Goal: Task Accomplishment & Management: Use online tool/utility

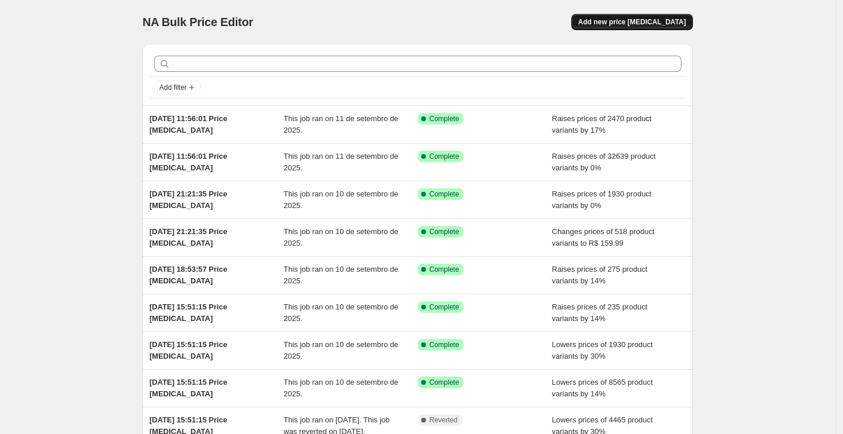
click at [661, 24] on span "Add new price [MEDICAL_DATA]" at bounding box center [632, 21] width 108 height 9
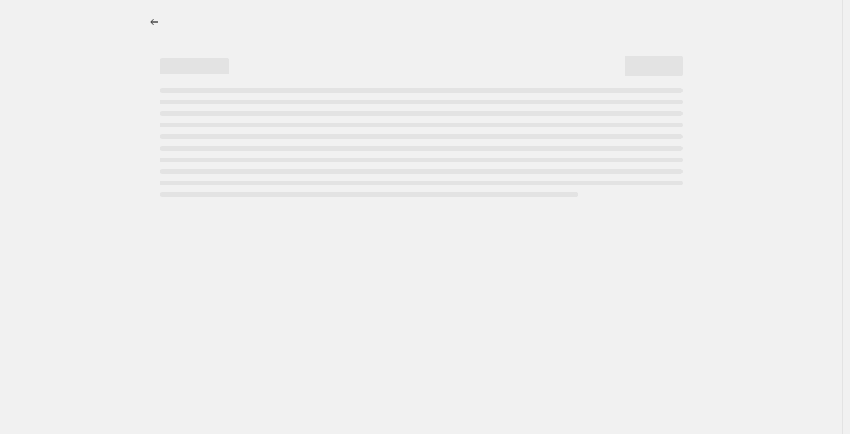
select select "percentage"
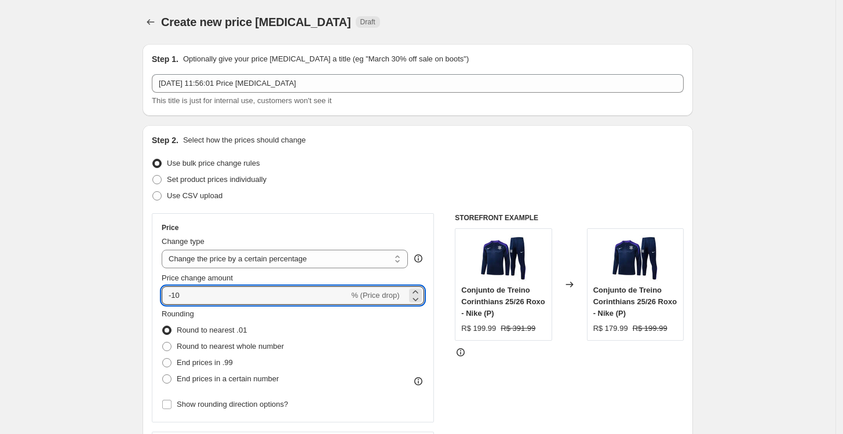
drag, startPoint x: 231, startPoint y: 297, endPoint x: 163, endPoint y: 294, distance: 67.9
click at [163, 294] on div "Price Change type Change the price to a certain amount Change the price by a ce…" at bounding box center [293, 317] width 282 height 209
type input "3"
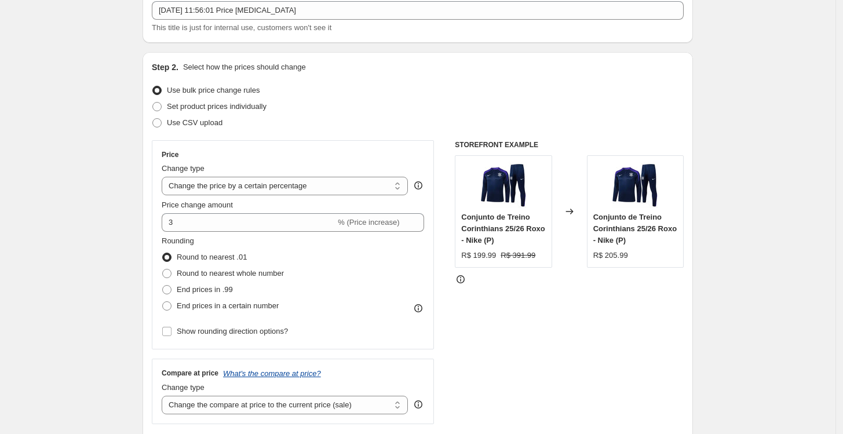
scroll to position [129, 0]
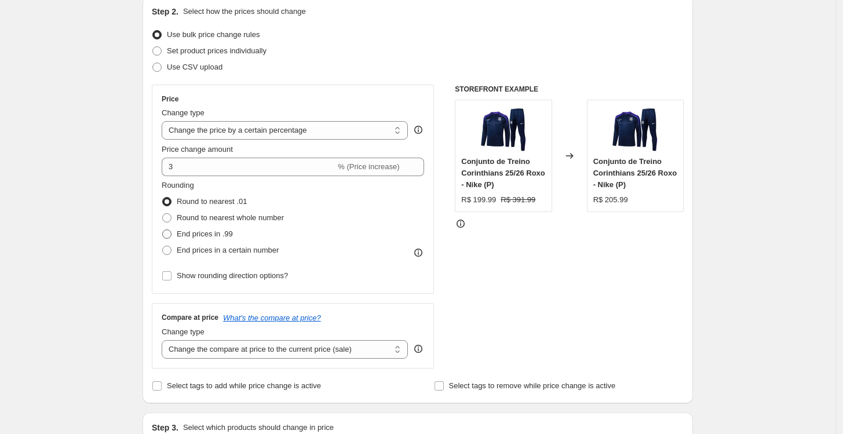
click at [213, 227] on label "End prices in .99" at bounding box center [197, 234] width 71 height 16
click at [163, 230] on input "End prices in .99" at bounding box center [162, 230] width 1 height 1
radio input "true"
click at [227, 351] on select "Change the compare at price to the current price (sale) Change the compare at p…" at bounding box center [285, 349] width 246 height 19
select select "percentage"
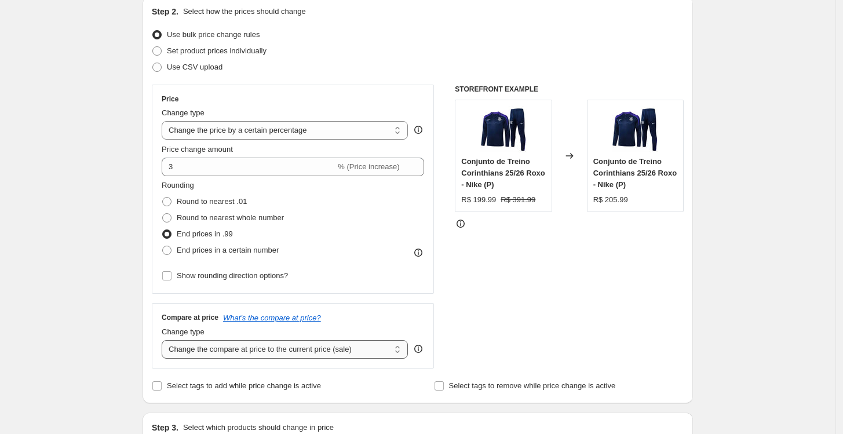
click at [165, 340] on select "Change the compare at price to the current price (sale) Change the compare at p…" at bounding box center [285, 349] width 246 height 19
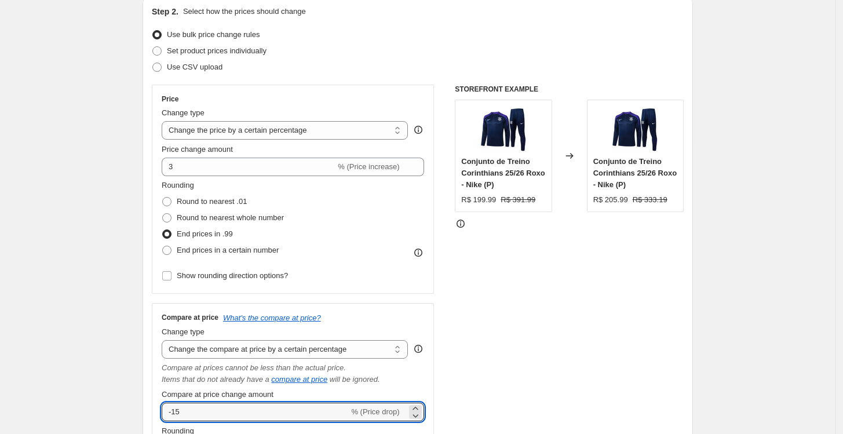
drag, startPoint x: 241, startPoint y: 414, endPoint x: 154, endPoint y: 413, distance: 87.5
click at [154, 413] on div "Step 2. Select how the prices should change Use bulk price change rules Set pro…" at bounding box center [418, 286] width 551 height 578
click at [418, 416] on icon at bounding box center [416, 416] width 12 height 12
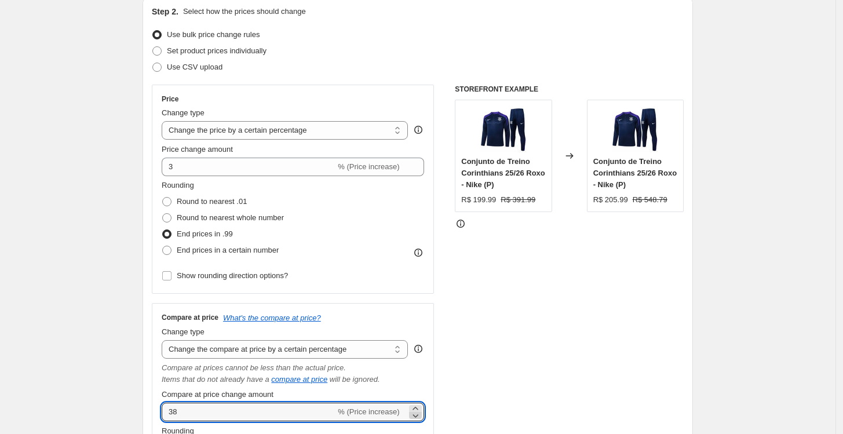
click at [418, 416] on icon at bounding box center [416, 416] width 12 height 12
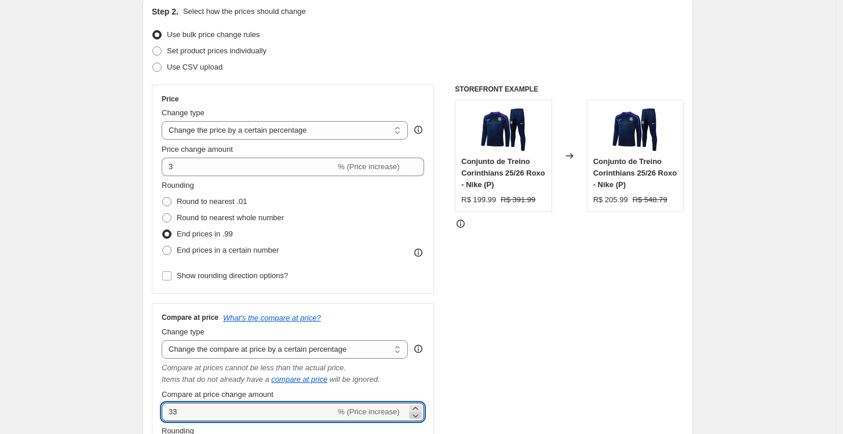
click at [418, 416] on icon at bounding box center [416, 416] width 12 height 12
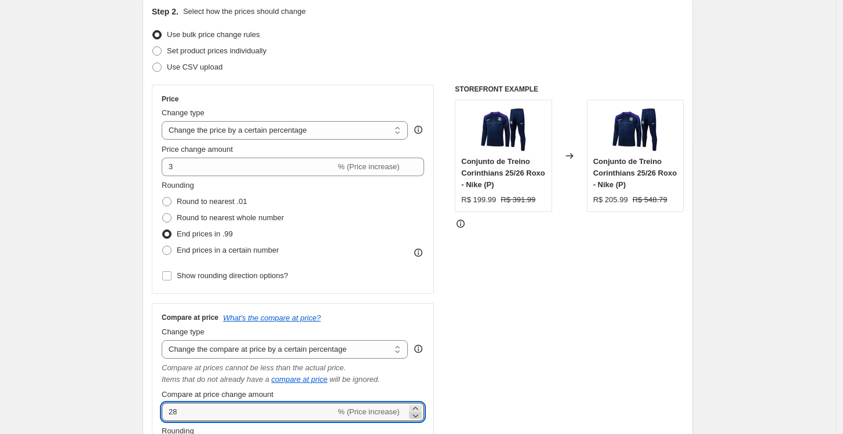
click at [418, 416] on icon at bounding box center [416, 416] width 12 height 12
click at [417, 409] on icon at bounding box center [415, 408] width 5 height 3
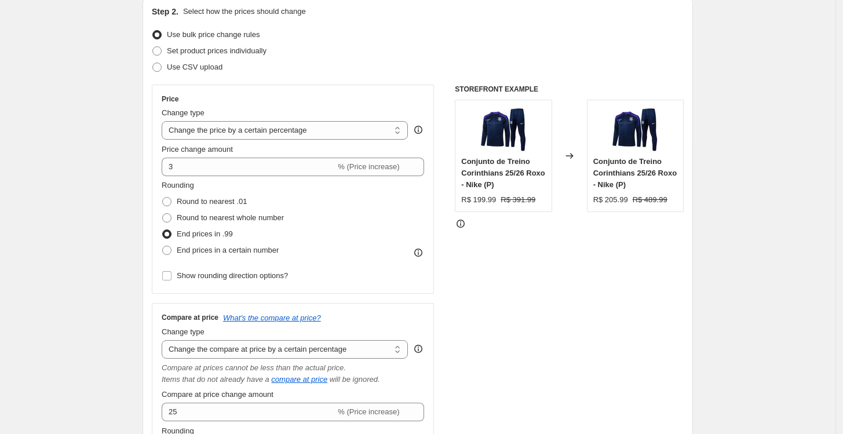
click at [477, 367] on div "STOREFRONT EXAMPLE Conjunto de Treino Corinthians 25/26 Roxo - Nike (P) R$ 199.…" at bounding box center [569, 312] width 229 height 455
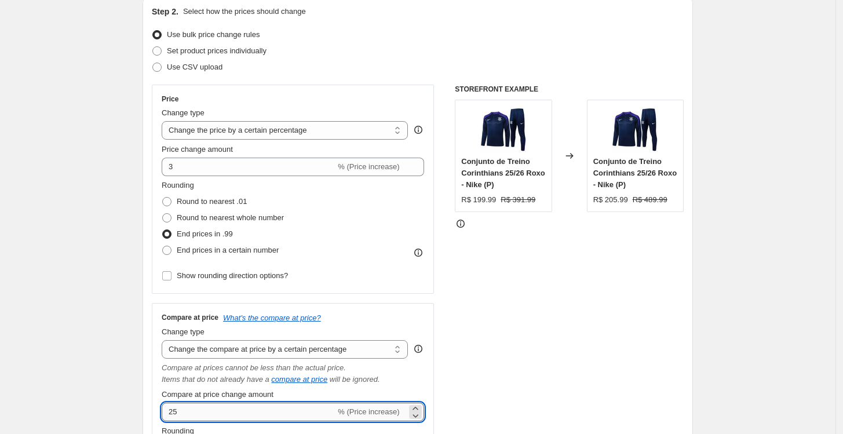
drag, startPoint x: 327, startPoint y: 416, endPoint x: 169, endPoint y: 406, distance: 158.6
click at [169, 406] on input "25" at bounding box center [249, 412] width 174 height 19
type input "15"
click at [542, 340] on div "STOREFRONT EXAMPLE Conjunto de Treino Corinthians 25/26 Roxo - Nike (P) R$ 199.…" at bounding box center [569, 312] width 229 height 455
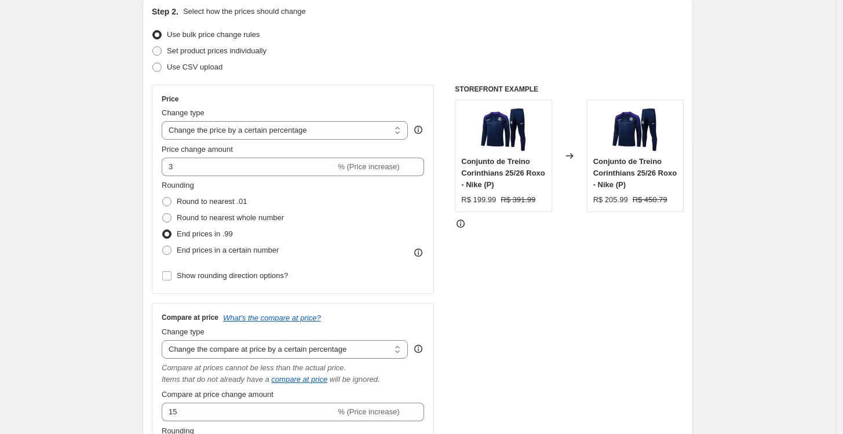
click at [562, 355] on div "STOREFRONT EXAMPLE Conjunto de Treino Corinthians 25/26 Roxo - Nike (P) R$ 199.…" at bounding box center [569, 312] width 229 height 455
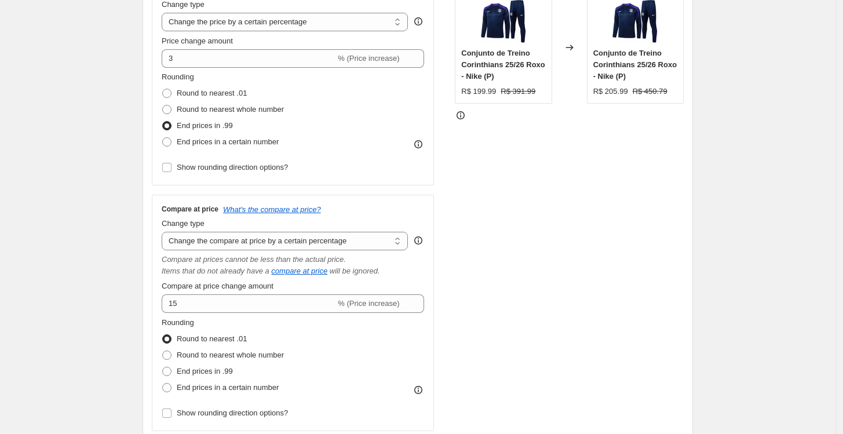
scroll to position [257, 0]
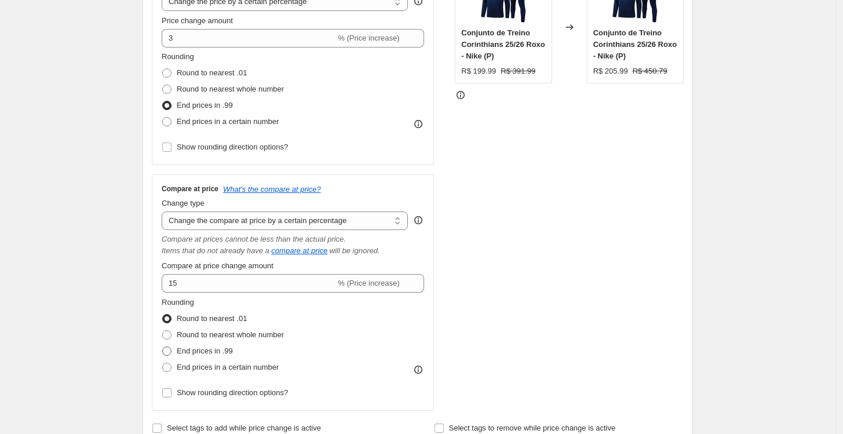
click at [213, 348] on span "End prices in .99" at bounding box center [205, 351] width 56 height 9
click at [163, 347] on input "End prices in .99" at bounding box center [162, 347] width 1 height 1
radio input "true"
click at [469, 286] on div "STOREFRONT EXAMPLE Conjunto de Treino Corinthians 25/26 Roxo - Nike (P) R$ 199.…" at bounding box center [569, 183] width 229 height 455
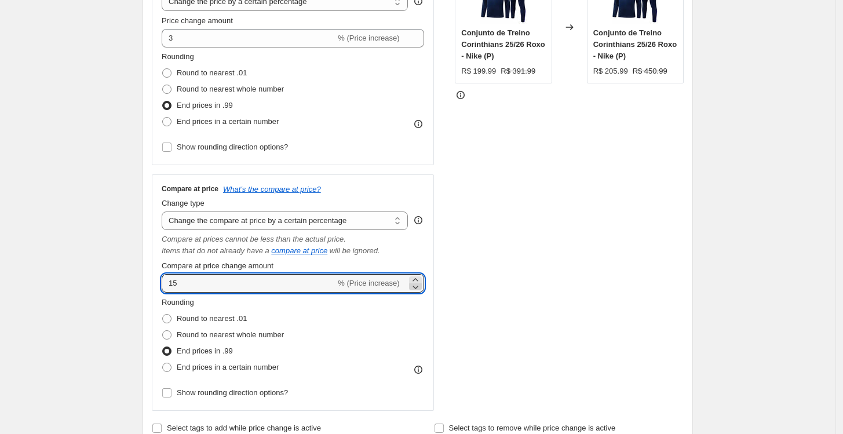
click at [417, 285] on icon at bounding box center [416, 287] width 12 height 12
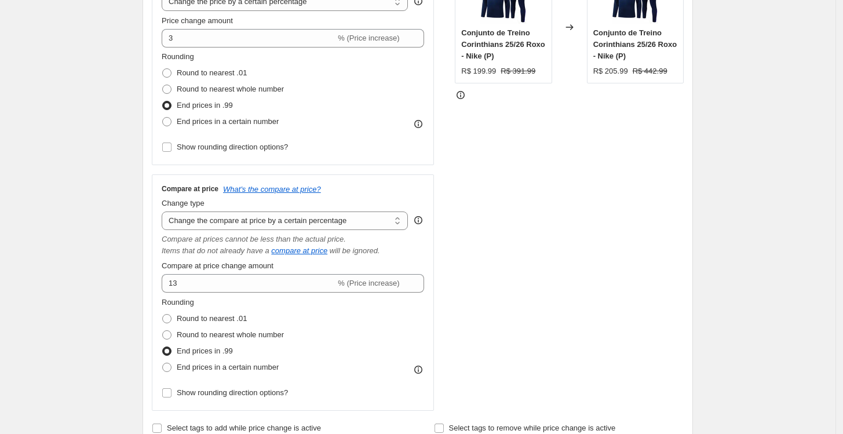
click at [505, 246] on div "STOREFRONT EXAMPLE Conjunto de Treino Corinthians 25/26 Roxo - Nike (P) R$ 199.…" at bounding box center [569, 183] width 229 height 455
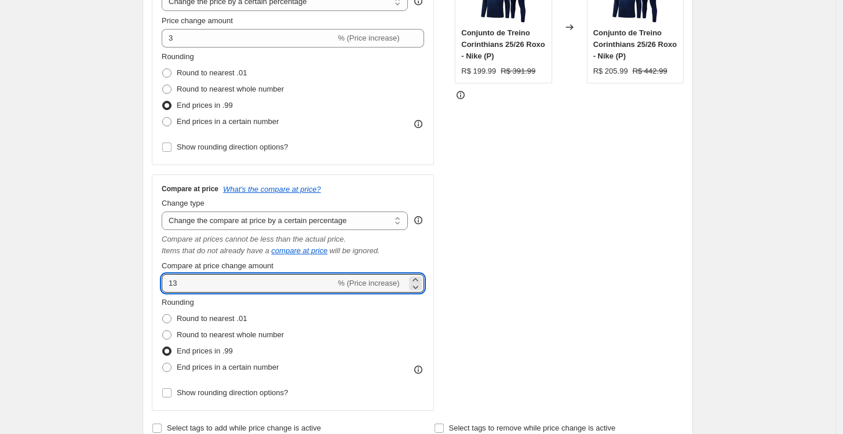
drag, startPoint x: 295, startPoint y: 290, endPoint x: 140, endPoint y: 272, distance: 155.8
click at [140, 272] on div "Step 1. Optionally give your price [MEDICAL_DATA] a title (eg "March 30% off sa…" at bounding box center [413, 393] width 560 height 1232
click at [489, 284] on div "STOREFRONT EXAMPLE Conjunto de Treino Corinthians 25/26 Roxo - Nike (P) R$ 199.…" at bounding box center [569, 183] width 229 height 455
drag, startPoint x: 198, startPoint y: 292, endPoint x: 143, endPoint y: 283, distance: 56.3
click at [143, 283] on div "Step 1. Optionally give your price [MEDICAL_DATA] a title (eg "March 30% off sa…" at bounding box center [413, 393] width 560 height 1232
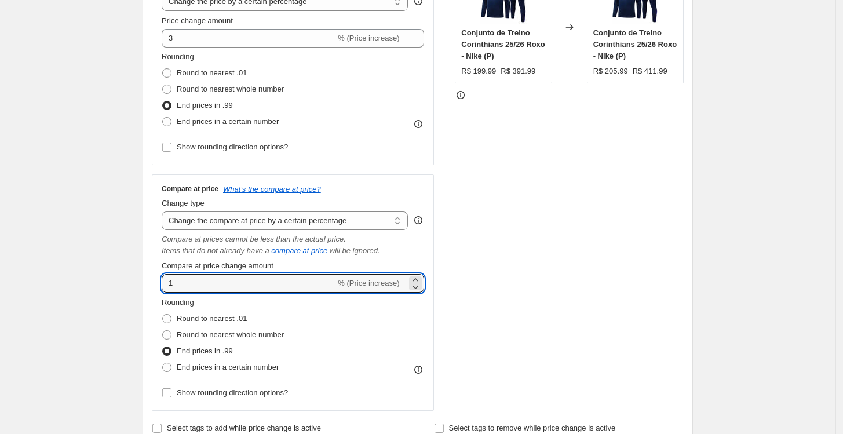
type input "1"
click at [519, 275] on div "STOREFRONT EXAMPLE Conjunto de Treino Corinthians 25/26 Roxo - Nike (P) R$ 199.…" at bounding box center [569, 183] width 229 height 455
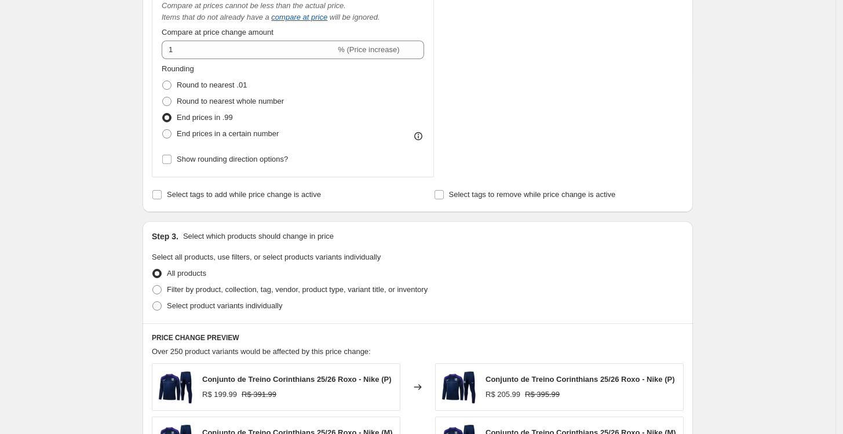
scroll to position [515, 0]
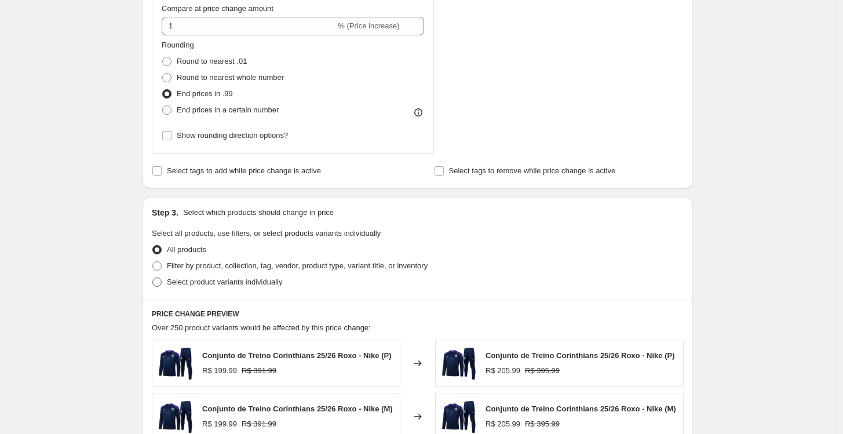
click at [209, 286] on span "Select product variants individually" at bounding box center [224, 282] width 115 height 9
click at [153, 278] on input "Select product variants individually" at bounding box center [152, 278] width 1 height 1
radio input "true"
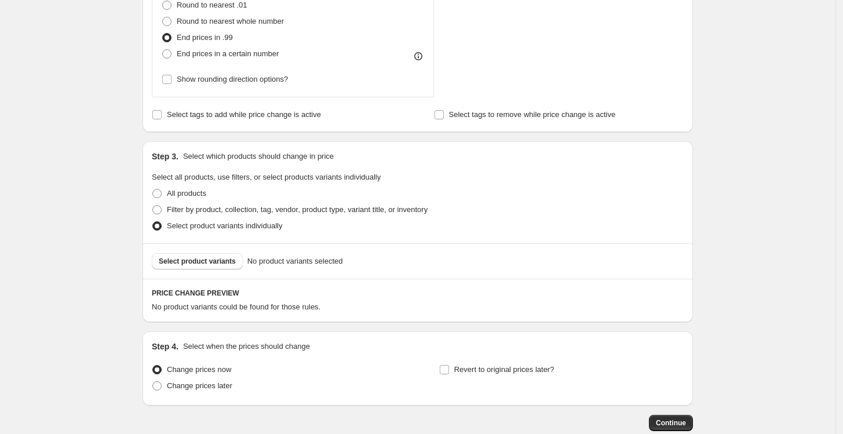
scroll to position [639, 0]
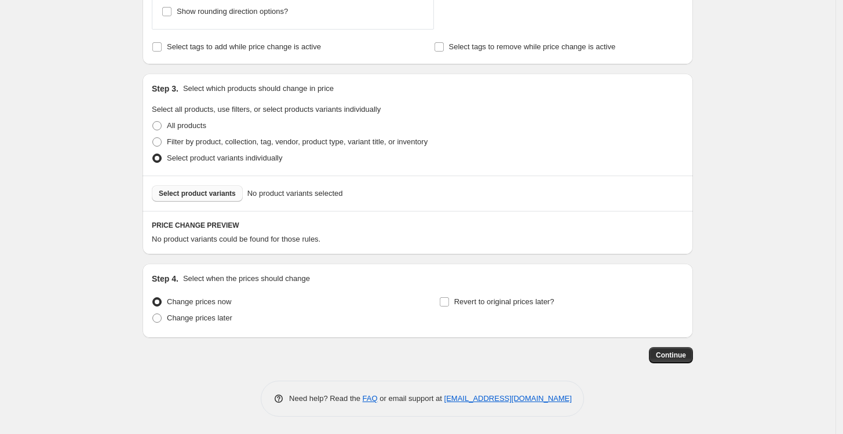
click at [207, 196] on span "Select product variants" at bounding box center [197, 193] width 77 height 9
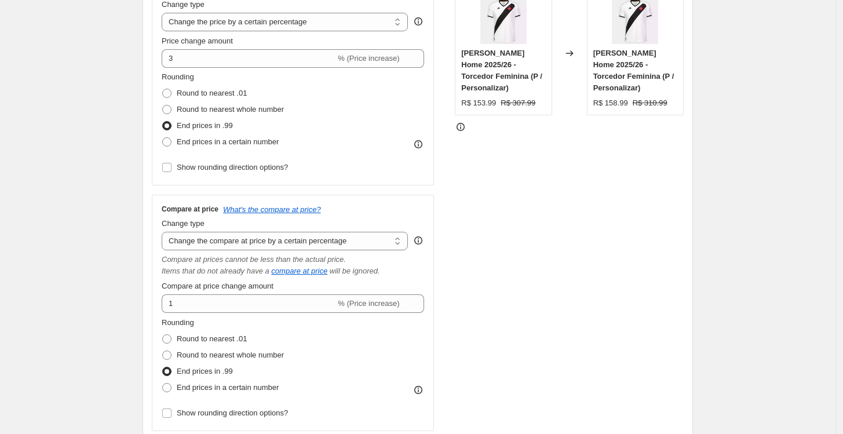
scroll to position [188, 0]
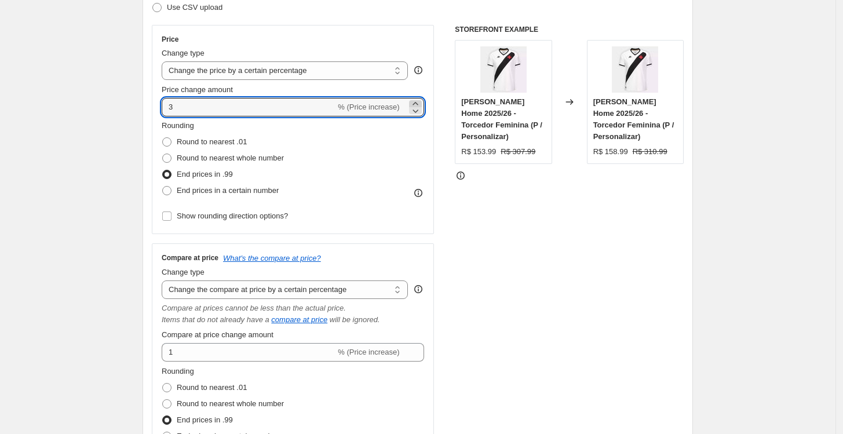
click at [420, 102] on icon at bounding box center [416, 104] width 12 height 12
type input "4"
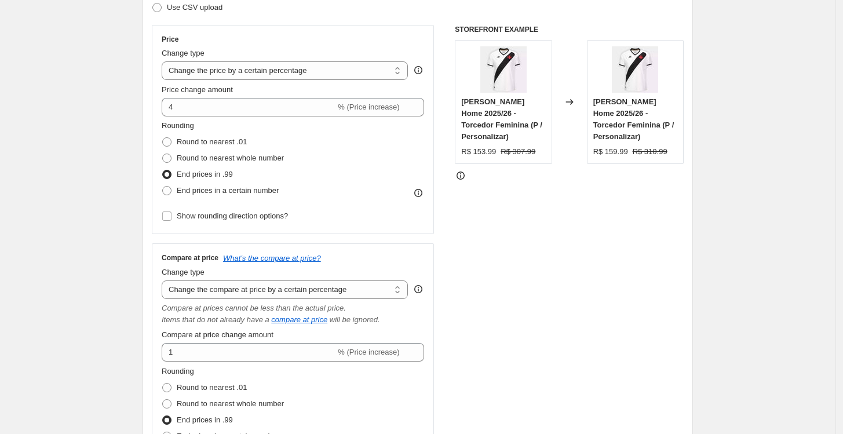
click at [496, 236] on div "STOREFRONT EXAMPLE [PERSON_NAME] Home 2025/26 - Torcedor Feminina (P / Personal…" at bounding box center [569, 252] width 229 height 455
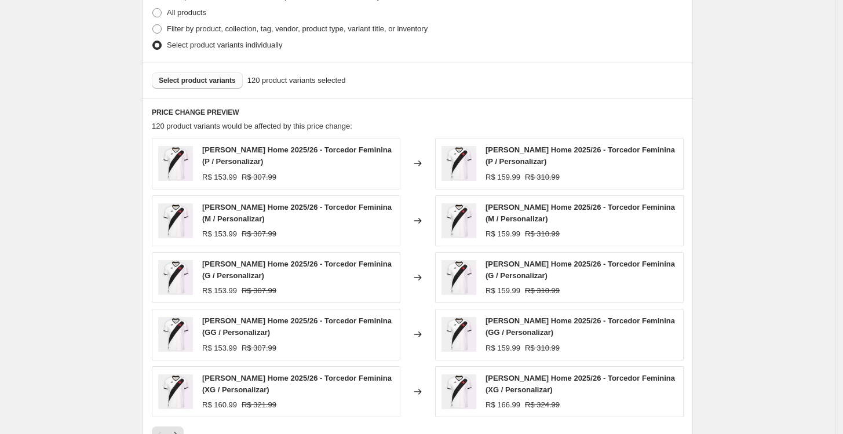
scroll to position [949, 0]
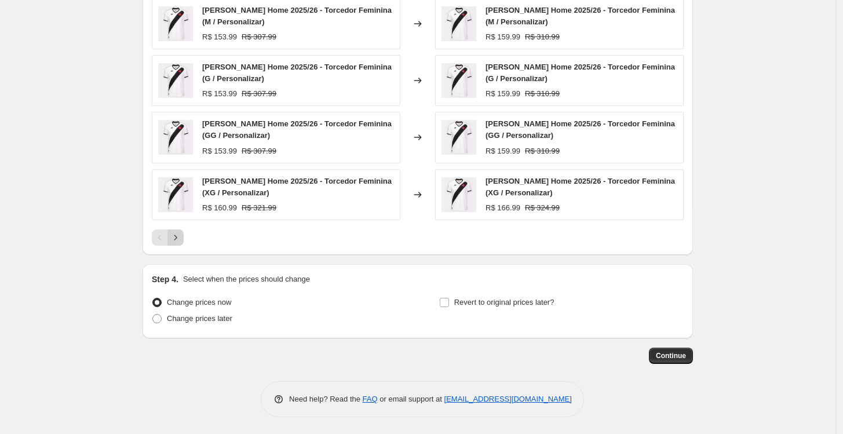
click at [181, 235] on icon "Next" at bounding box center [176, 238] width 12 height 12
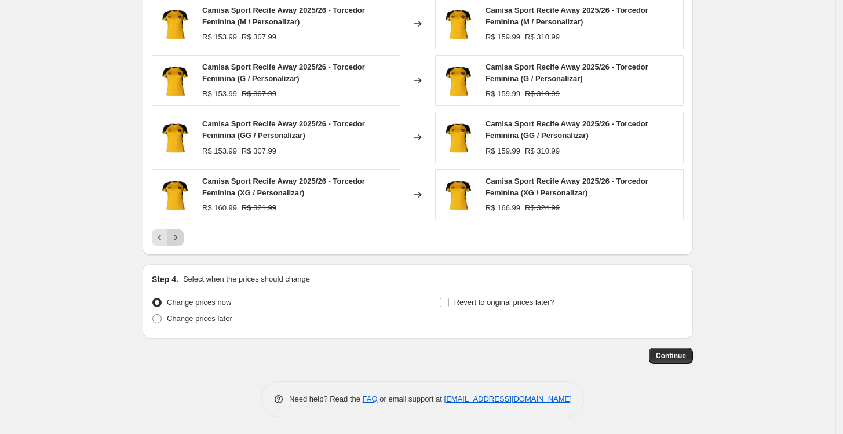
click at [181, 235] on icon "Next" at bounding box center [176, 238] width 12 height 12
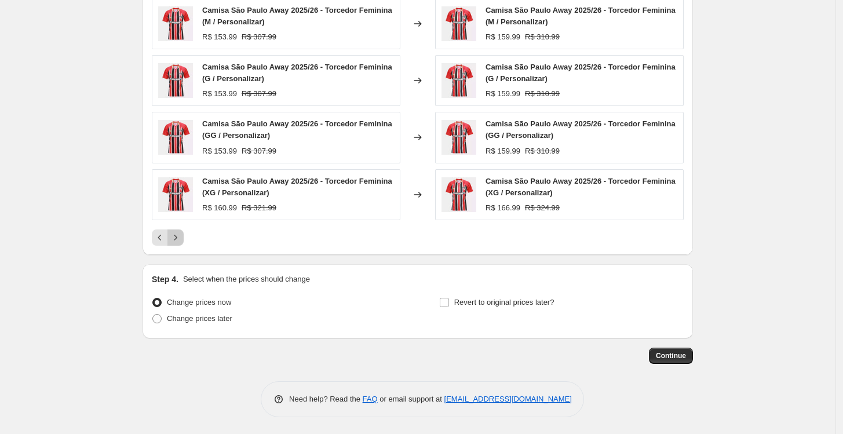
click at [181, 235] on icon "Next" at bounding box center [176, 238] width 12 height 12
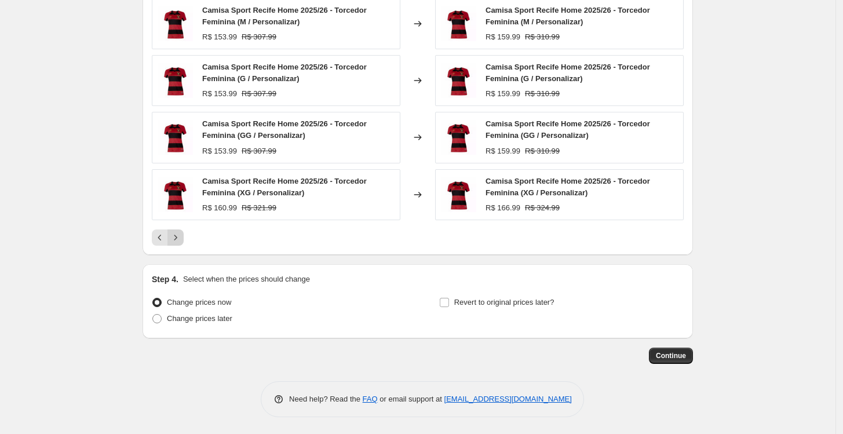
click at [181, 235] on icon "Next" at bounding box center [176, 238] width 12 height 12
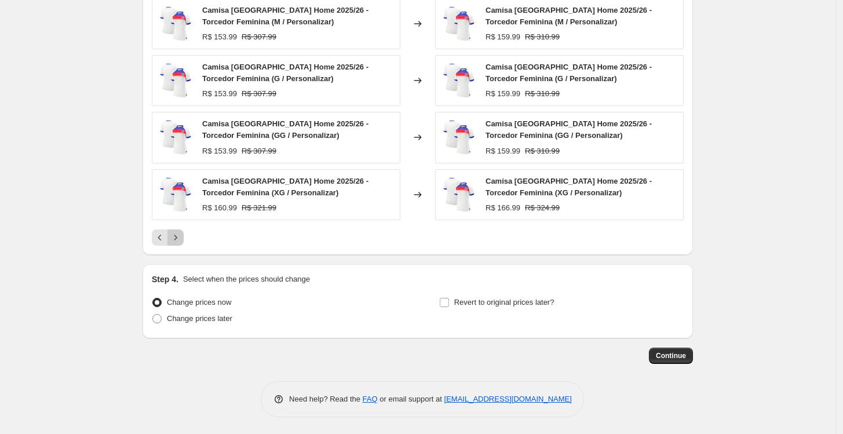
click at [181, 235] on icon "Next" at bounding box center [176, 238] width 12 height 12
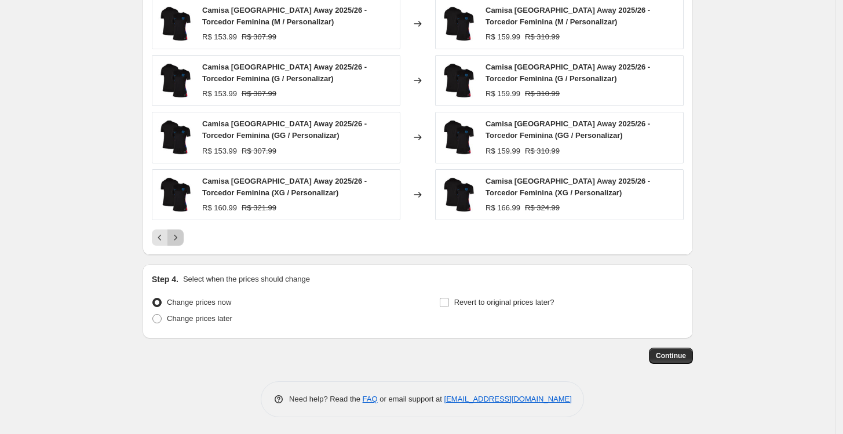
click at [181, 235] on icon "Next" at bounding box center [176, 238] width 12 height 12
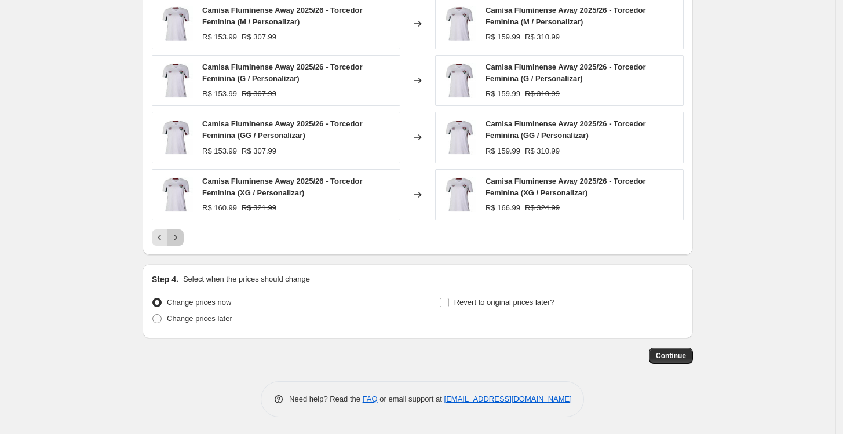
click at [181, 235] on icon "Next" at bounding box center [176, 238] width 12 height 12
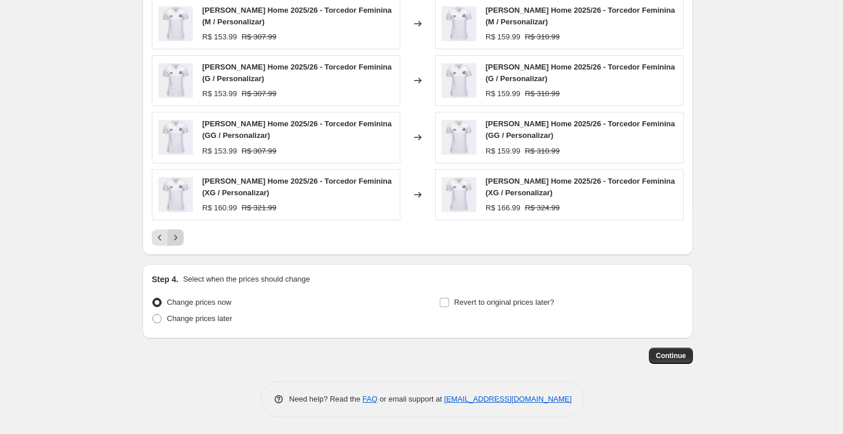
click at [181, 235] on icon "Next" at bounding box center [176, 238] width 12 height 12
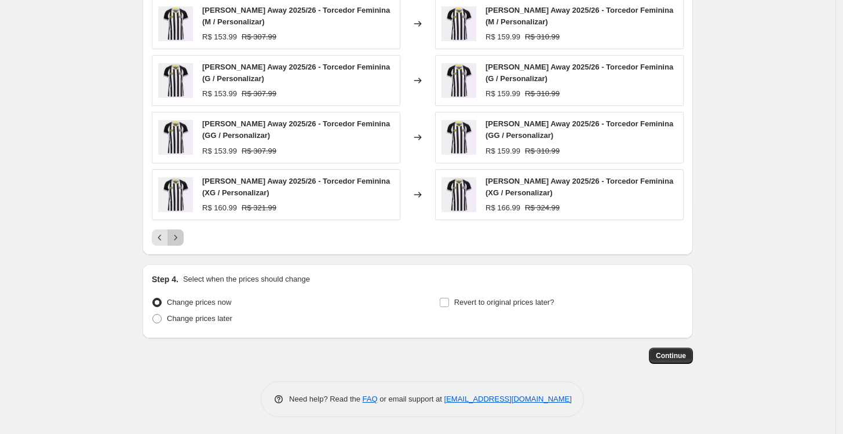
click at [181, 235] on icon "Next" at bounding box center [176, 238] width 12 height 12
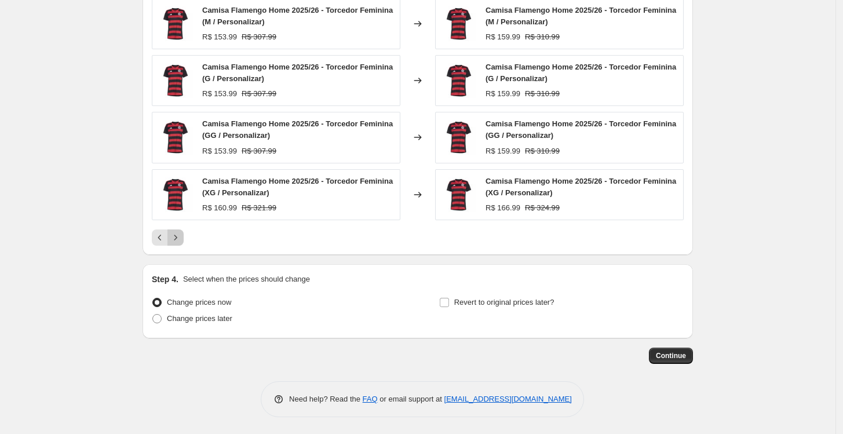
click at [181, 235] on icon "Next" at bounding box center [176, 238] width 12 height 12
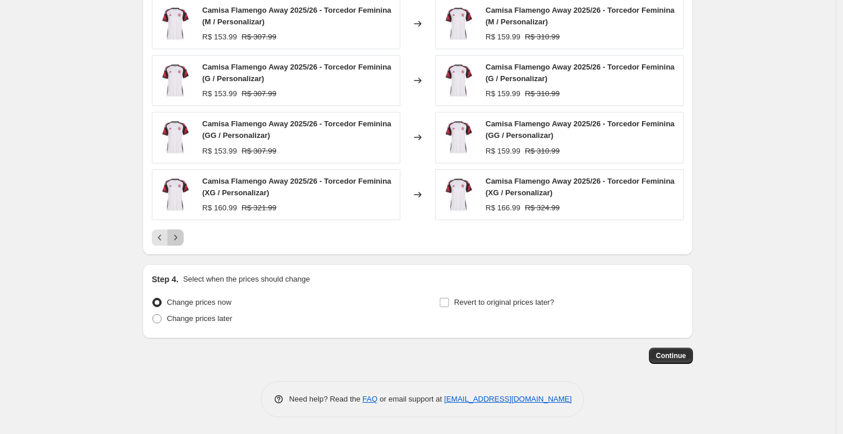
click at [181, 235] on icon "Next" at bounding box center [176, 238] width 12 height 12
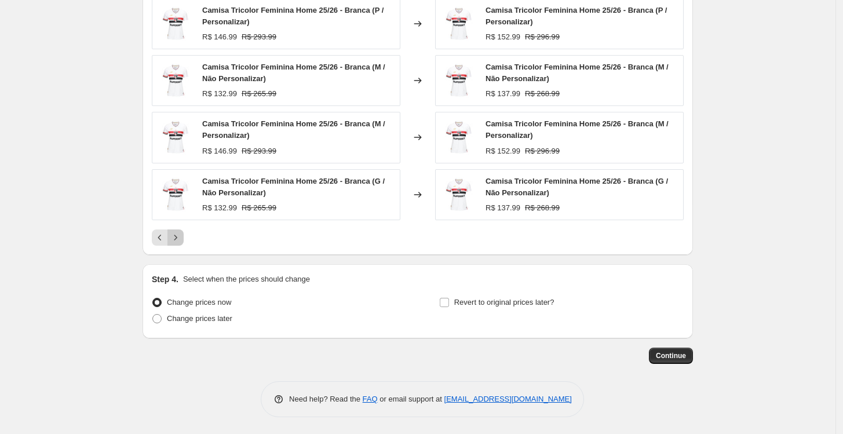
click at [181, 235] on icon "Next" at bounding box center [176, 238] width 12 height 12
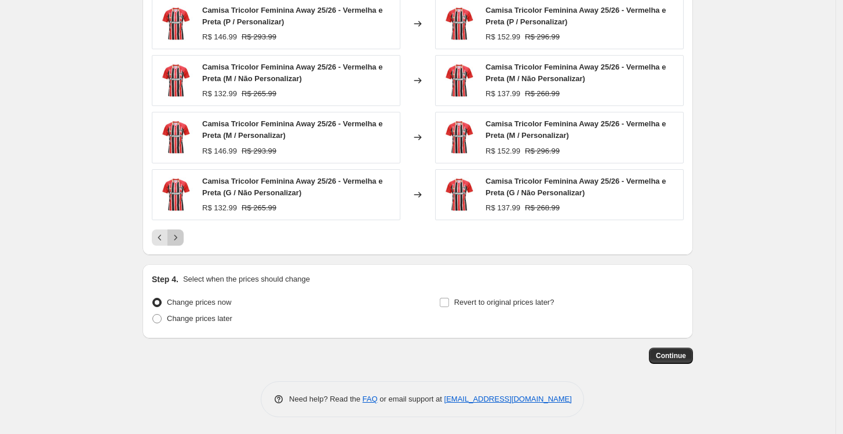
click at [181, 235] on icon "Next" at bounding box center [176, 238] width 12 height 12
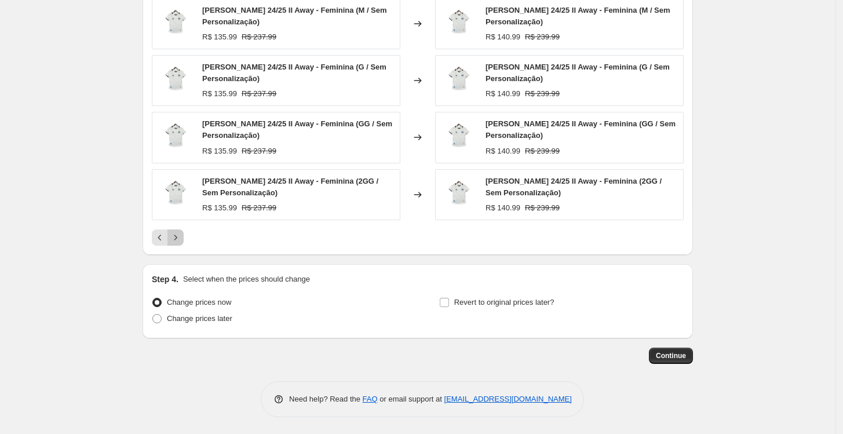
click at [181, 235] on icon "Next" at bounding box center [176, 238] width 12 height 12
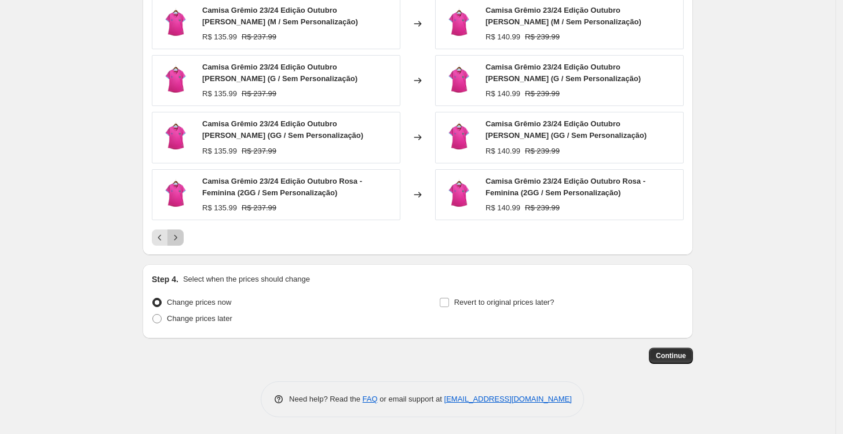
click at [181, 235] on icon "Next" at bounding box center [176, 238] width 12 height 12
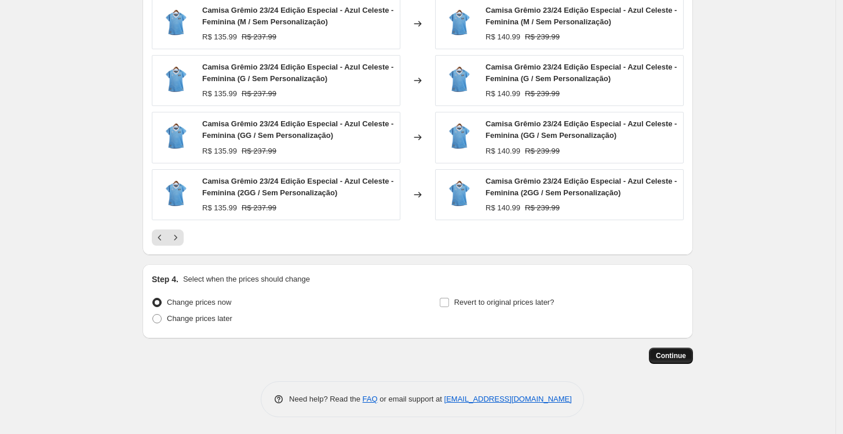
click at [662, 351] on button "Continue" at bounding box center [671, 356] width 44 height 16
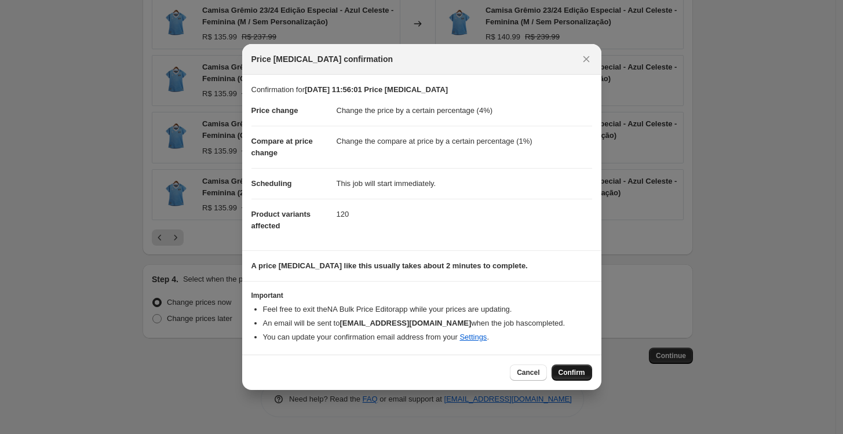
click at [568, 369] on span "Confirm" at bounding box center [572, 372] width 27 height 9
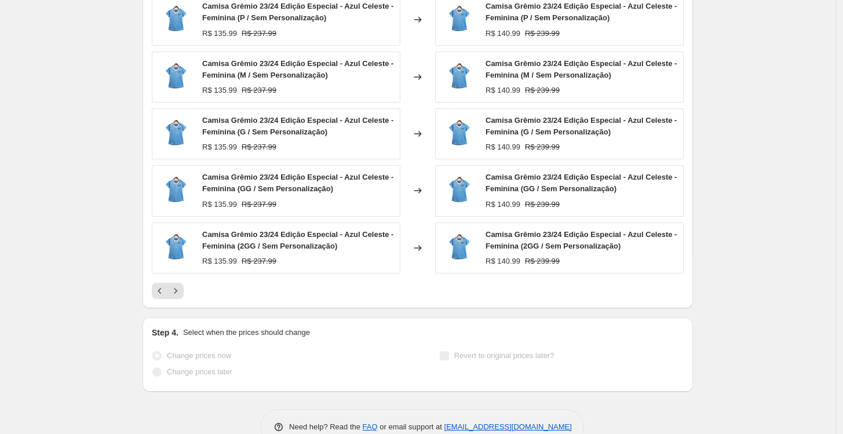
scroll to position [979, 0]
select select "percentage"
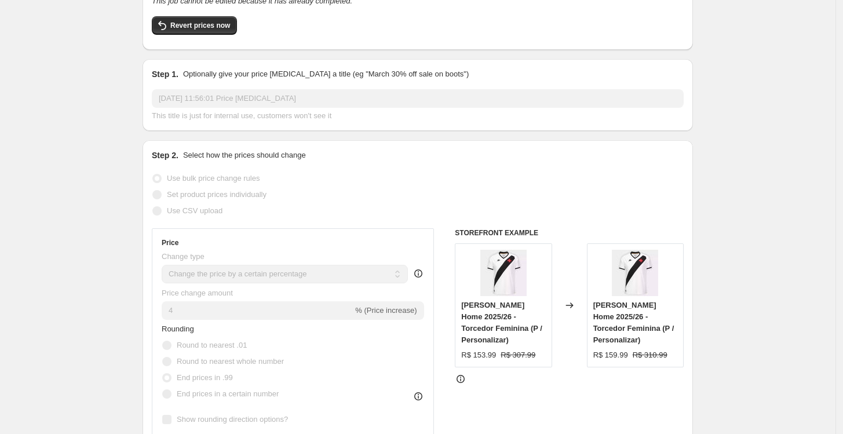
scroll to position [0, 0]
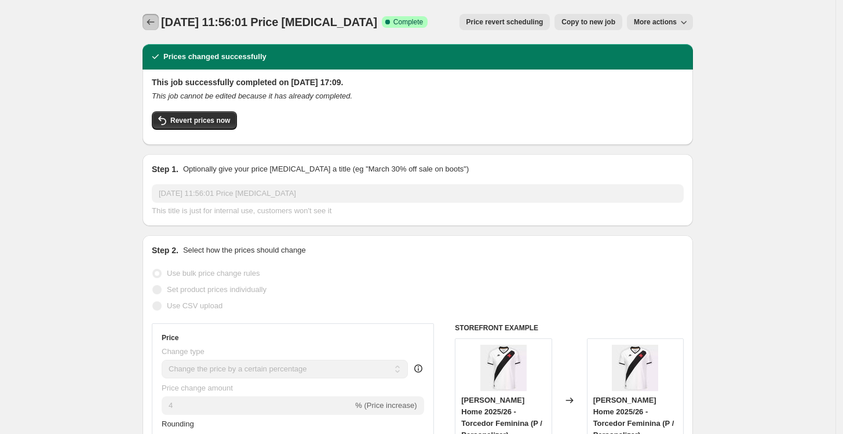
click at [155, 20] on icon "Price change jobs" at bounding box center [151, 22] width 12 height 12
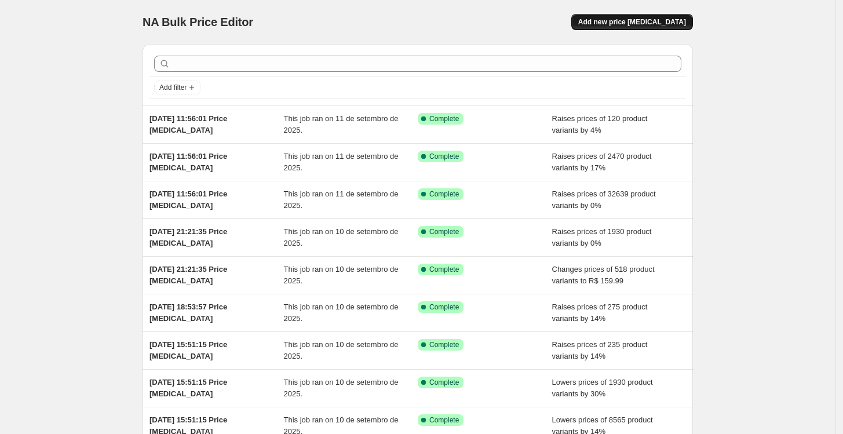
click at [633, 20] on span "Add new price [MEDICAL_DATA]" at bounding box center [632, 21] width 108 height 9
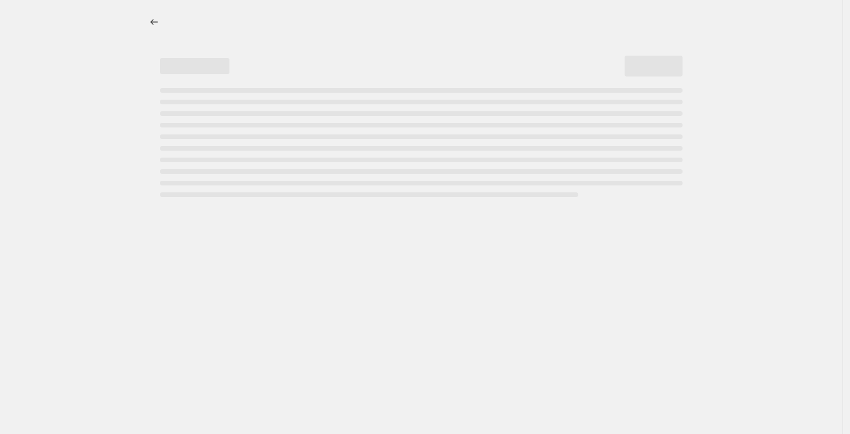
select select "percentage"
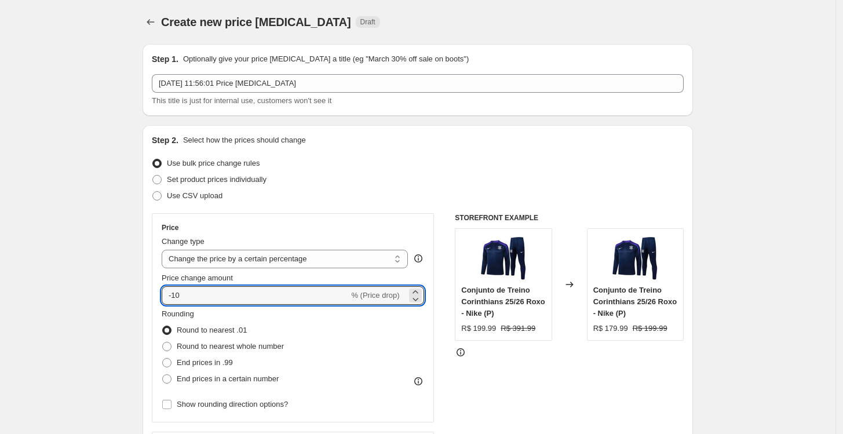
drag, startPoint x: 202, startPoint y: 292, endPoint x: 162, endPoint y: 288, distance: 40.8
click at [162, 288] on div "Price Change type Change the price to a certain amount Change the price by a ce…" at bounding box center [293, 317] width 282 height 209
type input "14"
click at [434, 333] on div "Price Change type Change the price to a certain amount Change the price by a ce…" at bounding box center [293, 317] width 282 height 209
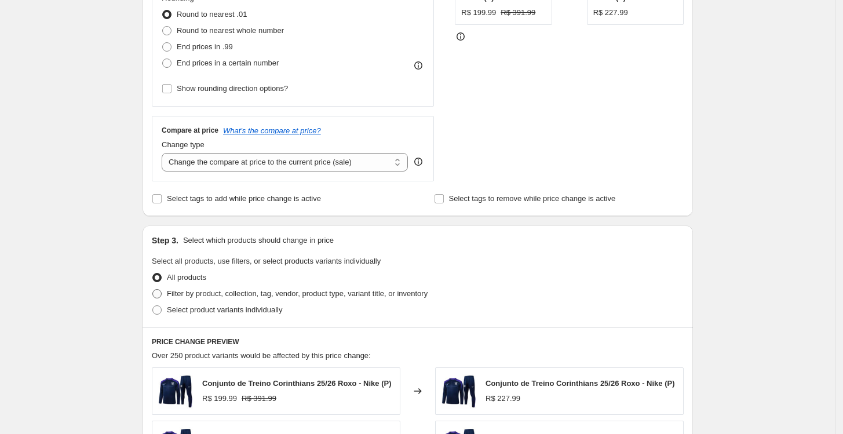
scroll to position [322, 0]
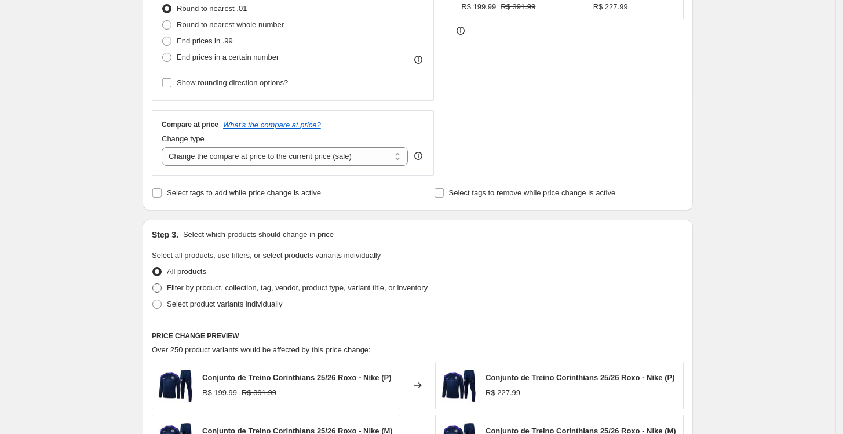
click at [242, 287] on span "Filter by product, collection, tag, vendor, product type, variant title, or inv…" at bounding box center [297, 287] width 261 height 9
click at [153, 284] on input "Filter by product, collection, tag, vendor, product type, variant title, or inv…" at bounding box center [152, 283] width 1 height 1
radio input "true"
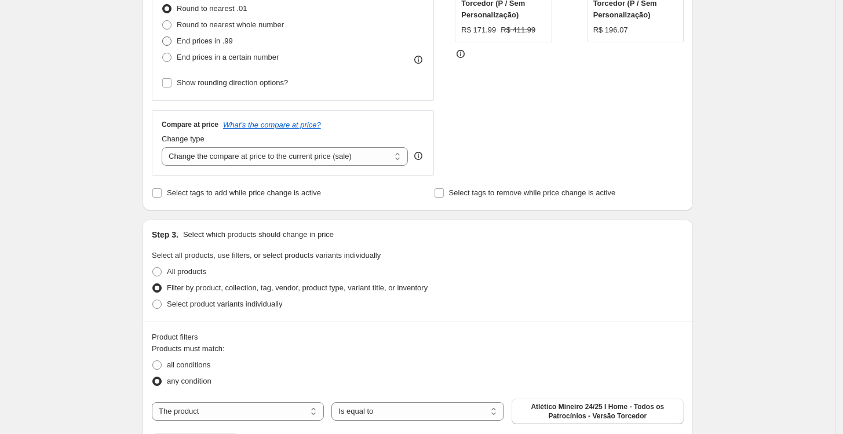
click at [199, 39] on span "End prices in .99" at bounding box center [205, 41] width 56 height 9
click at [163, 37] on input "End prices in .99" at bounding box center [162, 37] width 1 height 1
radio input "true"
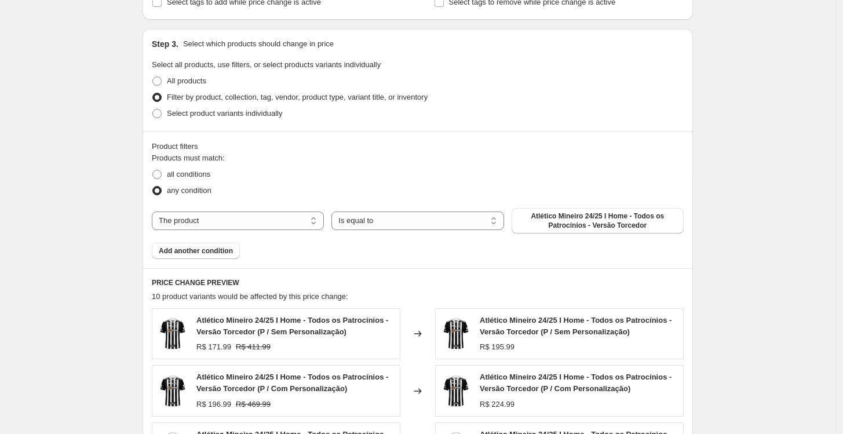
scroll to position [515, 0]
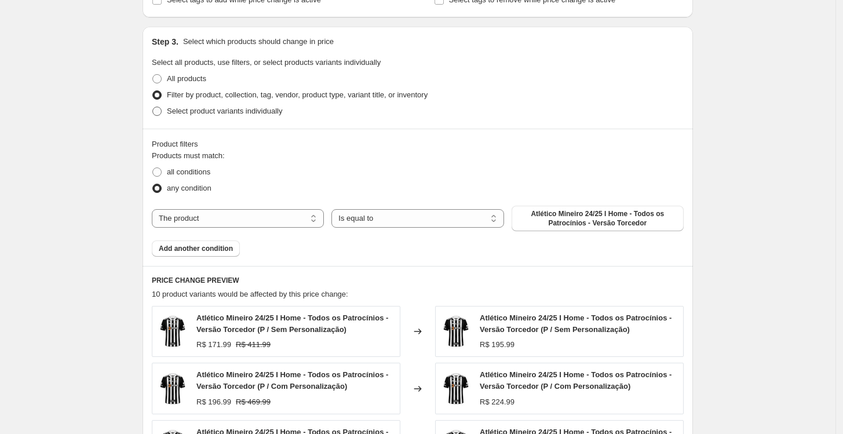
click at [189, 110] on span "Select product variants individually" at bounding box center [224, 111] width 115 height 9
click at [153, 107] on input "Select product variants individually" at bounding box center [152, 107] width 1 height 1
radio input "true"
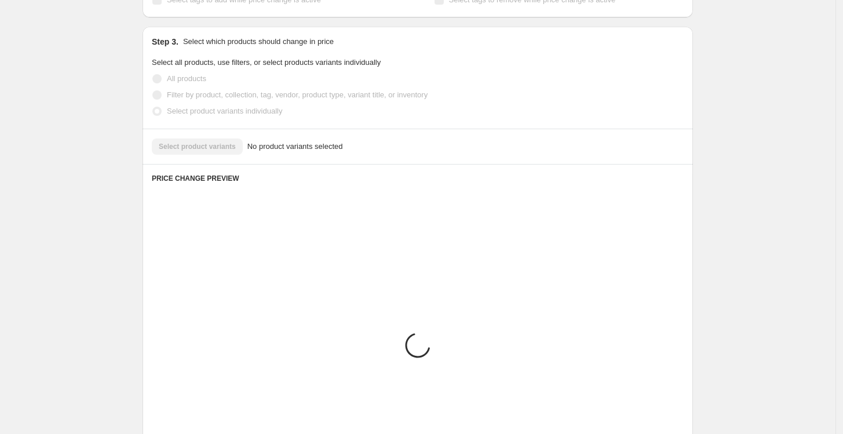
scroll to position [468, 0]
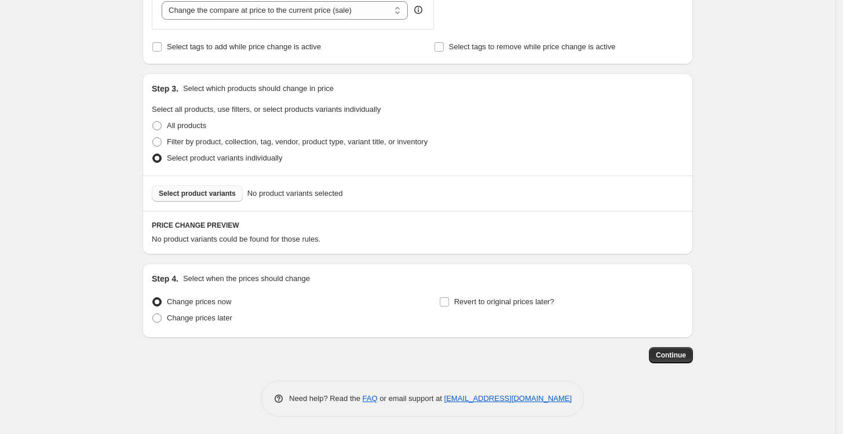
click at [201, 194] on span "Select product variants" at bounding box center [197, 193] width 77 height 9
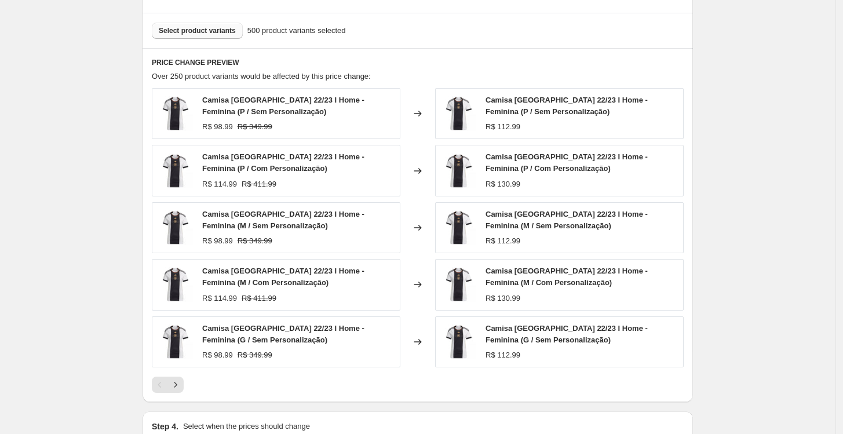
scroll to position [778, 0]
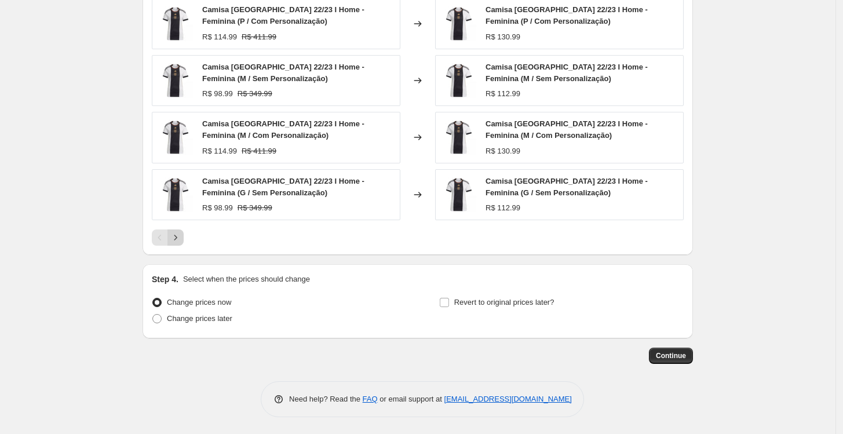
click at [180, 241] on icon "Next" at bounding box center [176, 238] width 12 height 12
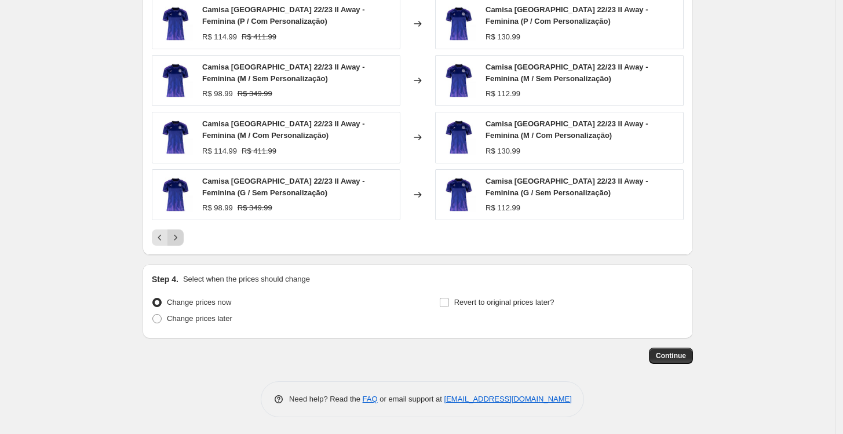
click at [180, 241] on icon "Next" at bounding box center [176, 238] width 12 height 12
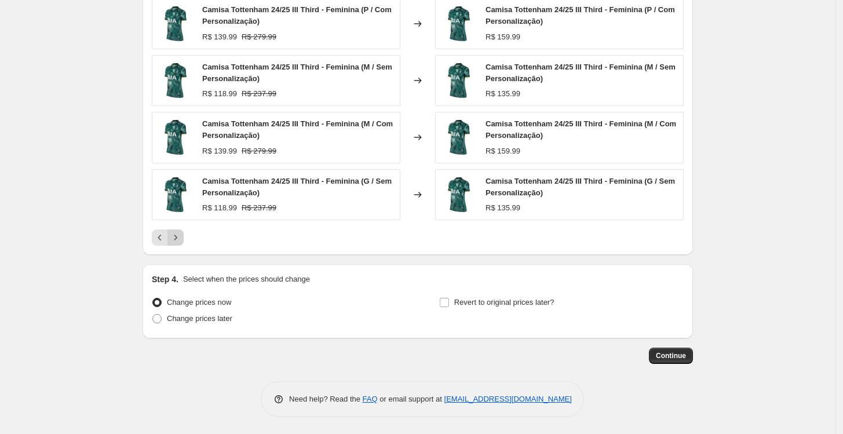
click at [180, 241] on icon "Next" at bounding box center [176, 238] width 12 height 12
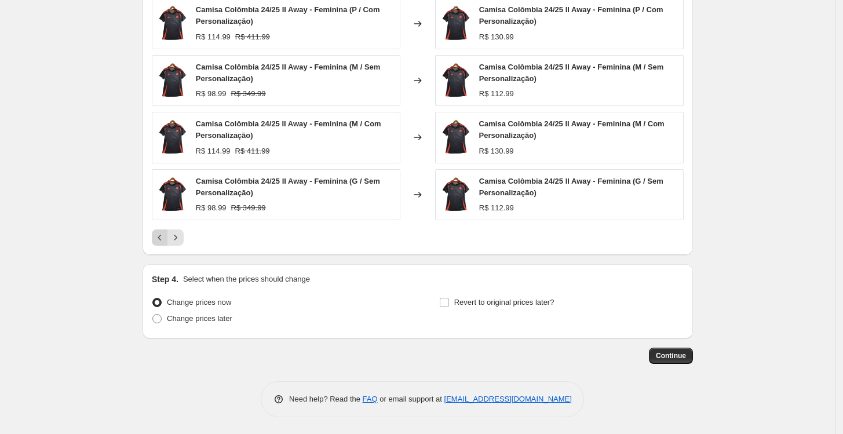
click at [163, 241] on icon "Previous" at bounding box center [160, 238] width 12 height 12
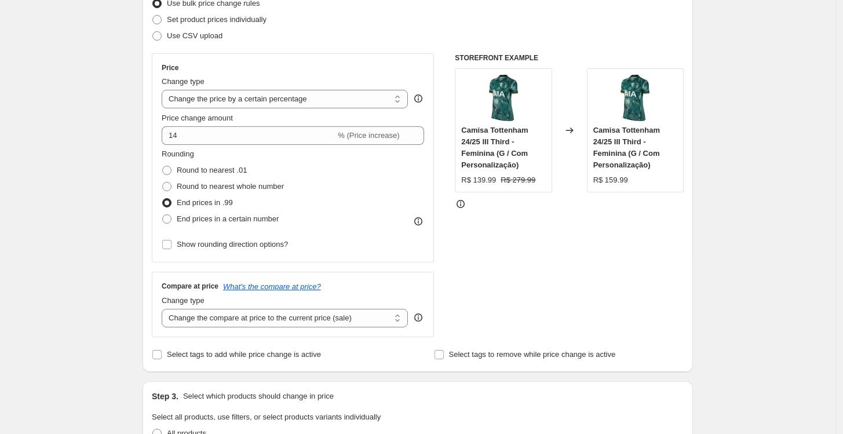
scroll to position [70, 0]
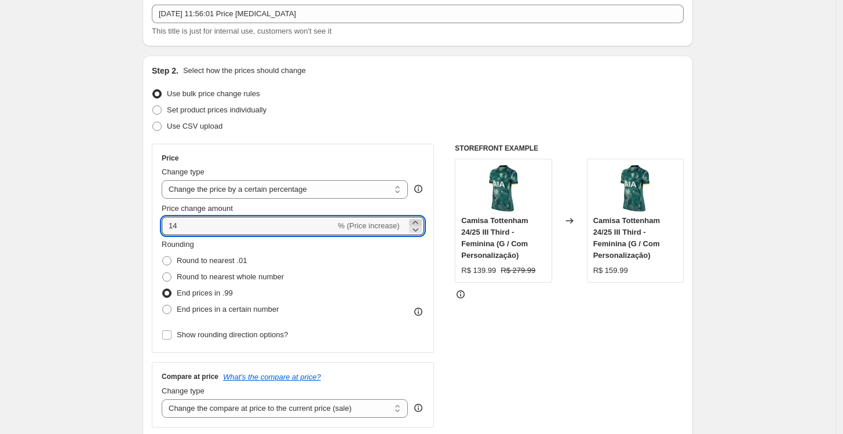
click at [421, 221] on icon at bounding box center [416, 223] width 12 height 12
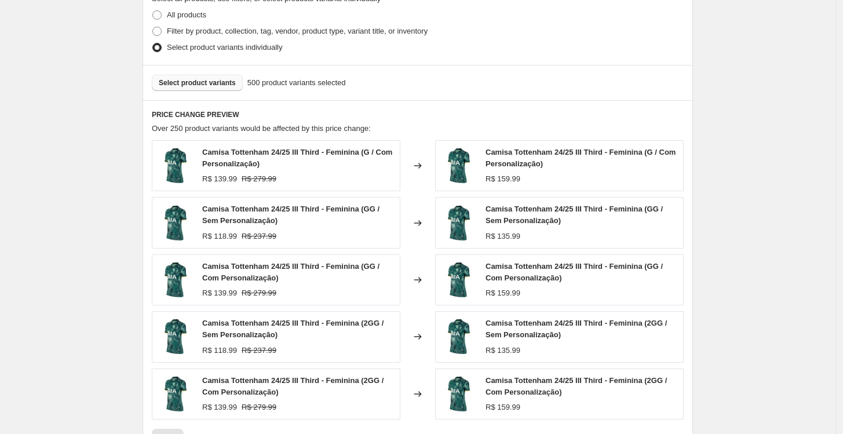
scroll to position [584, 0]
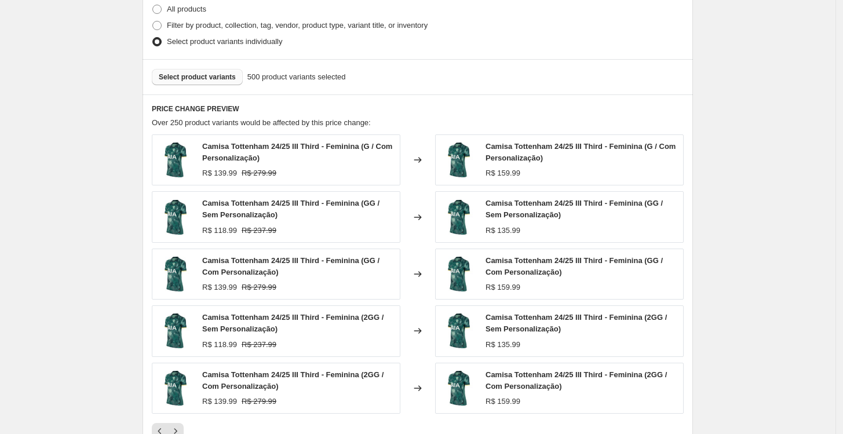
click at [684, 153] on div "Camisa Tottenham 24/25 III Third - Feminina (G / Com Personalização) R$ 159.99" at bounding box center [559, 159] width 249 height 51
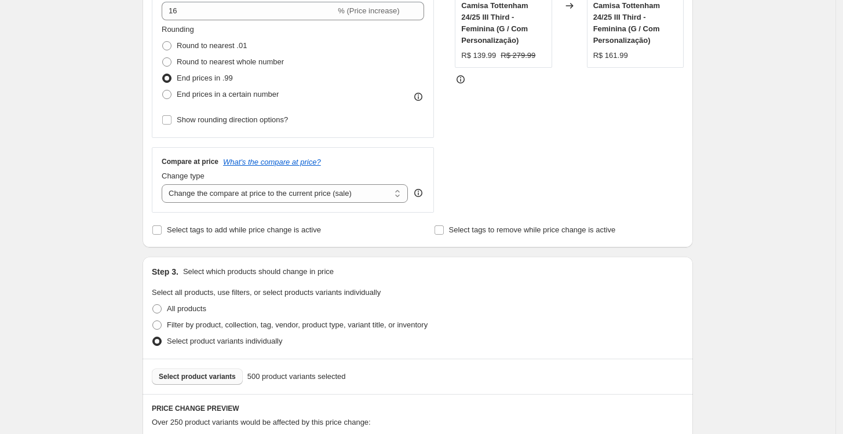
scroll to position [263, 0]
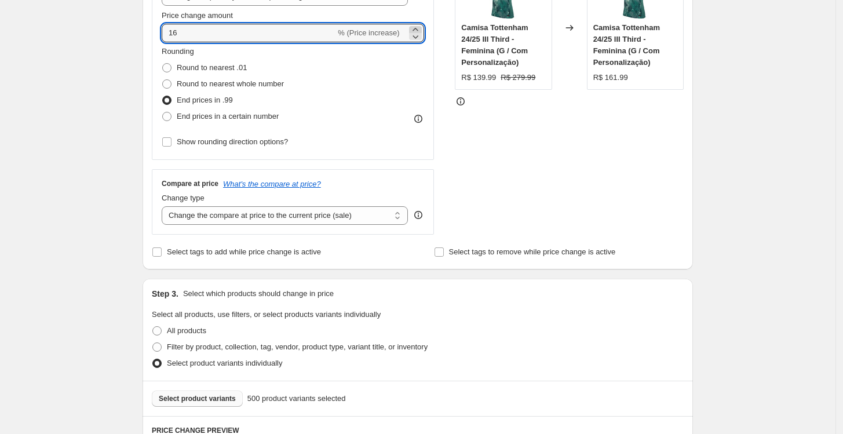
click at [417, 28] on icon at bounding box center [415, 29] width 5 height 3
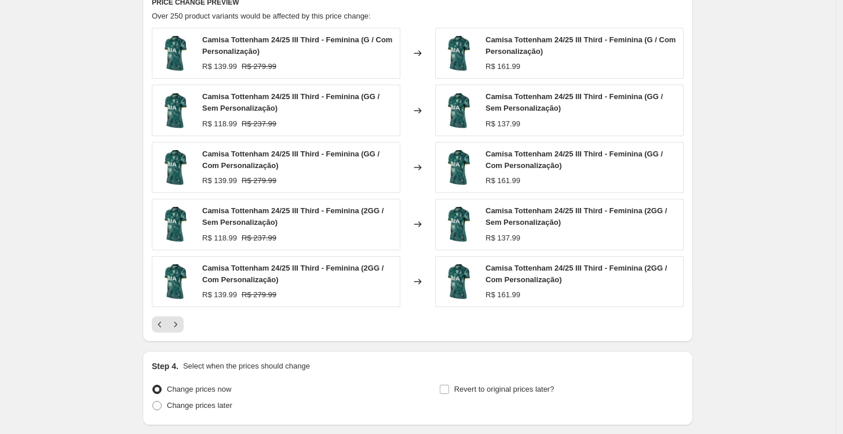
scroll to position [713, 0]
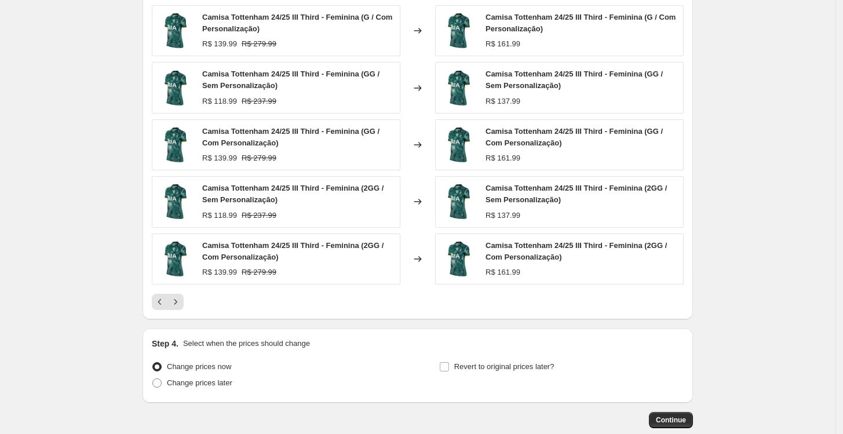
click at [476, 296] on div at bounding box center [418, 302] width 532 height 16
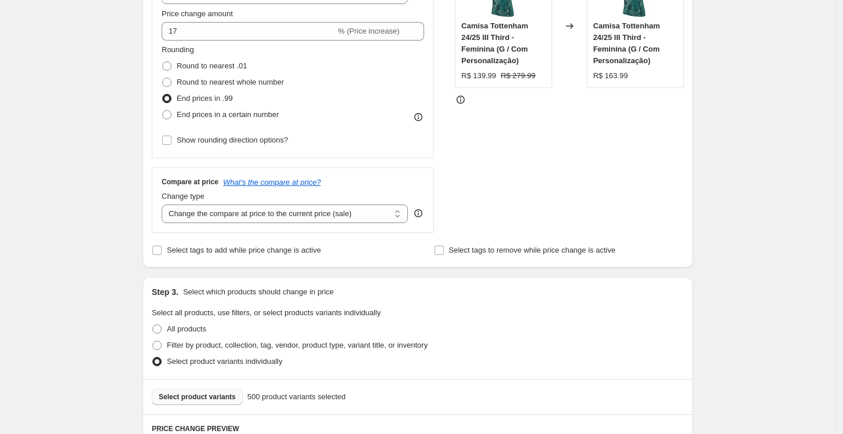
scroll to position [263, 0]
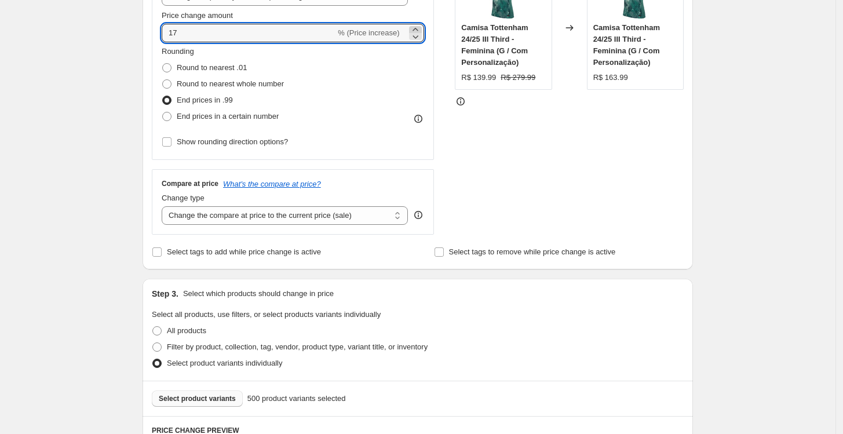
click at [417, 28] on icon at bounding box center [416, 30] width 12 height 12
type input "18"
click at [449, 109] on div "Price Change type Change the price to a certain amount Change the price by a ce…" at bounding box center [418, 93] width 532 height 284
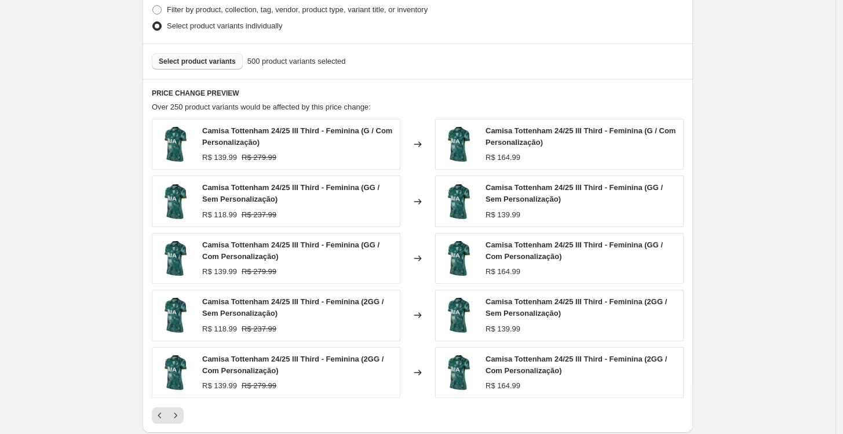
scroll to position [778, 0]
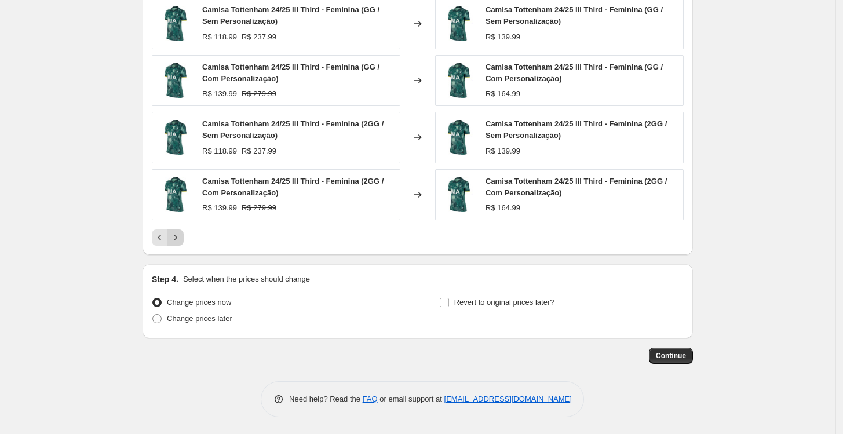
click at [181, 238] on icon "Next" at bounding box center [176, 238] width 12 height 12
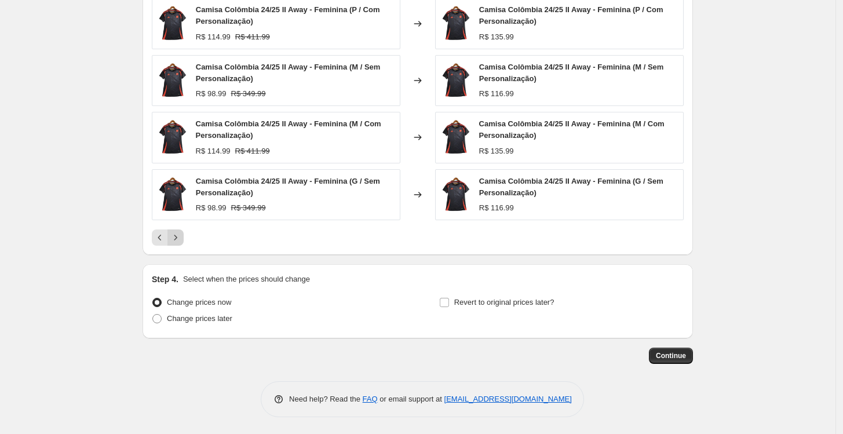
click at [181, 238] on icon "Next" at bounding box center [176, 238] width 12 height 12
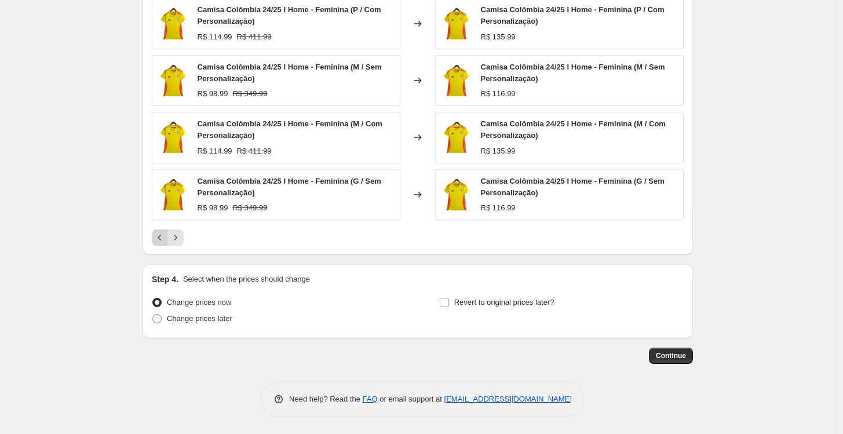
click at [161, 238] on icon "Previous" at bounding box center [160, 238] width 12 height 12
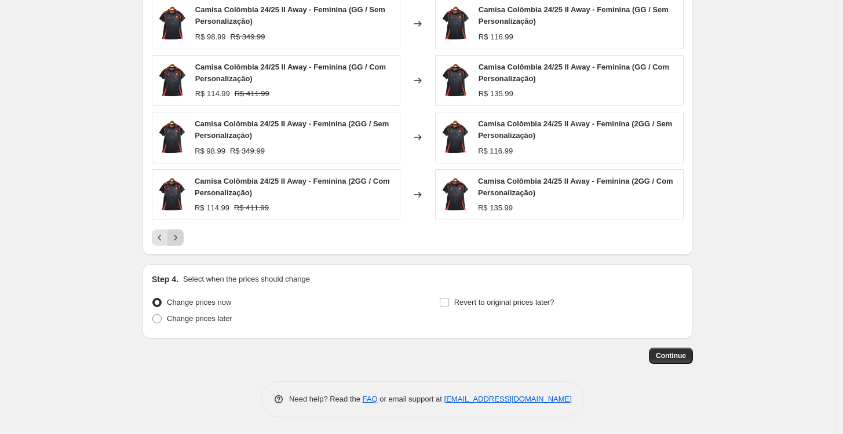
click at [176, 239] on icon "Next" at bounding box center [176, 238] width 12 height 12
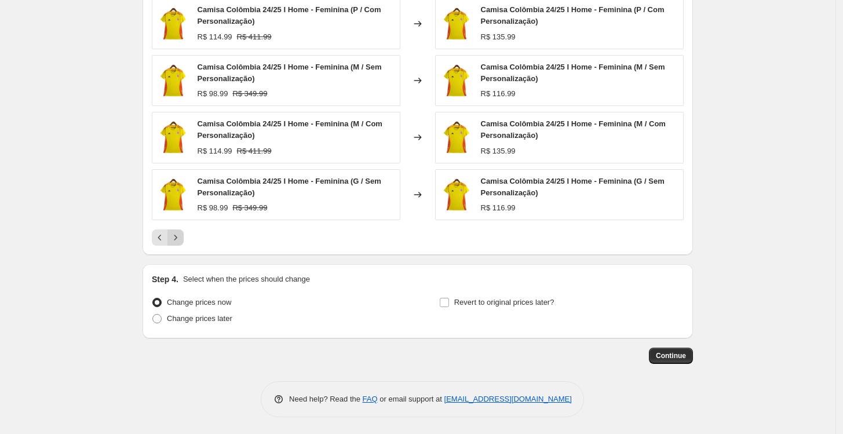
click at [176, 239] on icon "Next" at bounding box center [176, 238] width 12 height 12
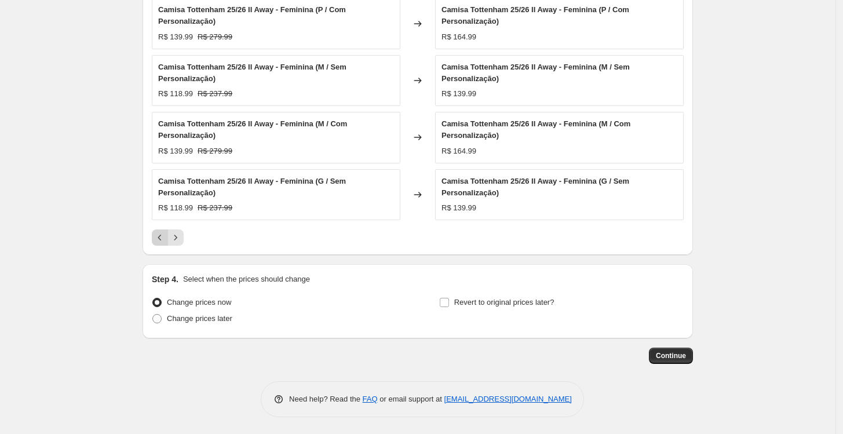
click at [165, 238] on icon "Previous" at bounding box center [160, 238] width 12 height 12
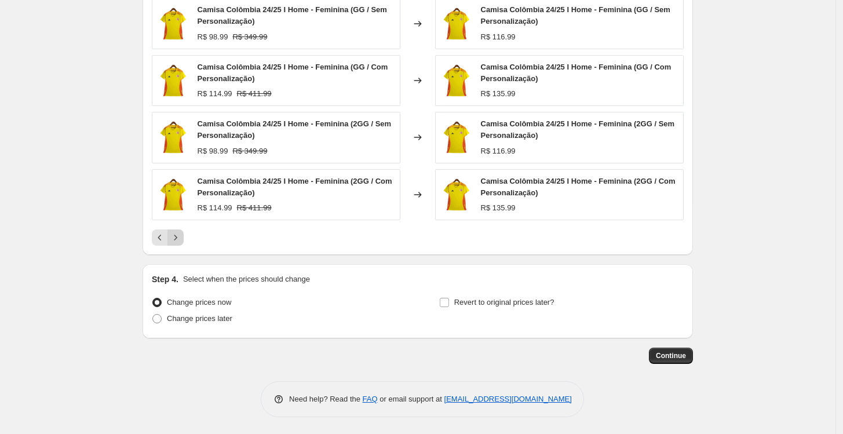
click at [181, 239] on icon "Next" at bounding box center [176, 238] width 12 height 12
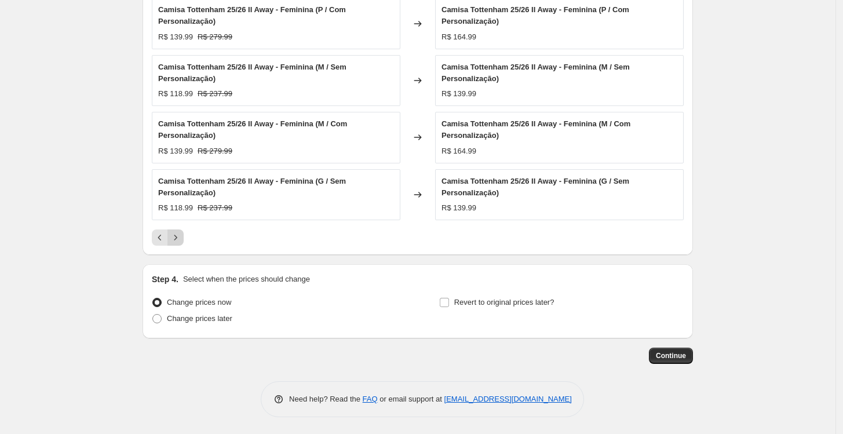
click at [181, 239] on icon "Next" at bounding box center [176, 238] width 12 height 12
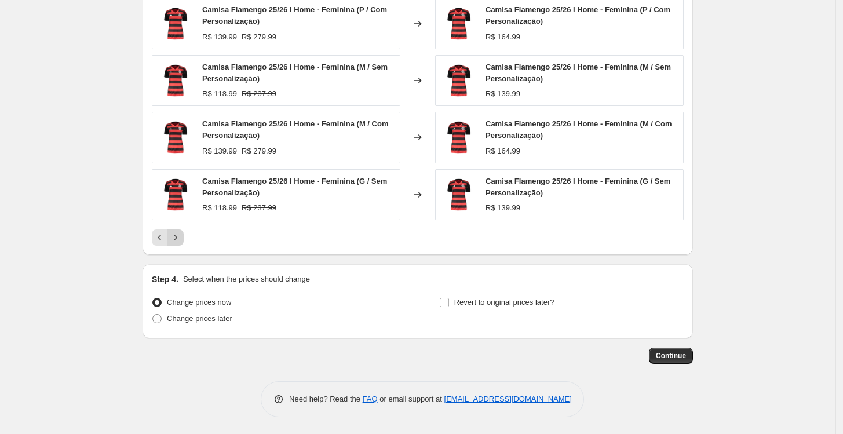
click at [181, 239] on icon "Next" at bounding box center [176, 238] width 12 height 12
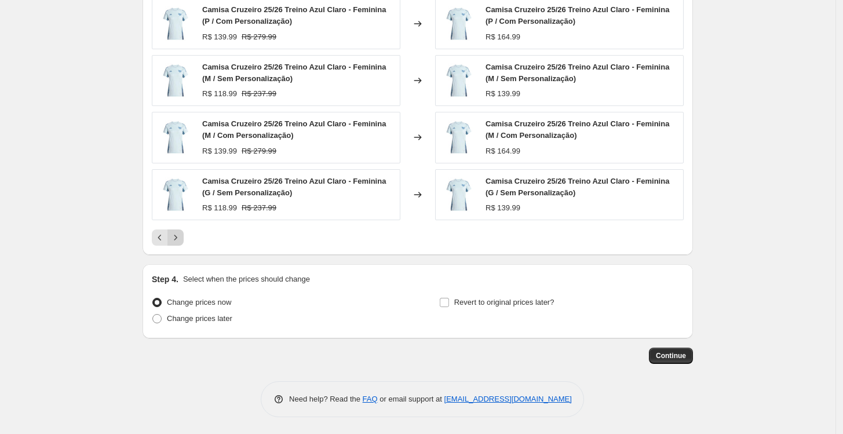
click at [181, 239] on icon "Next" at bounding box center [176, 238] width 12 height 12
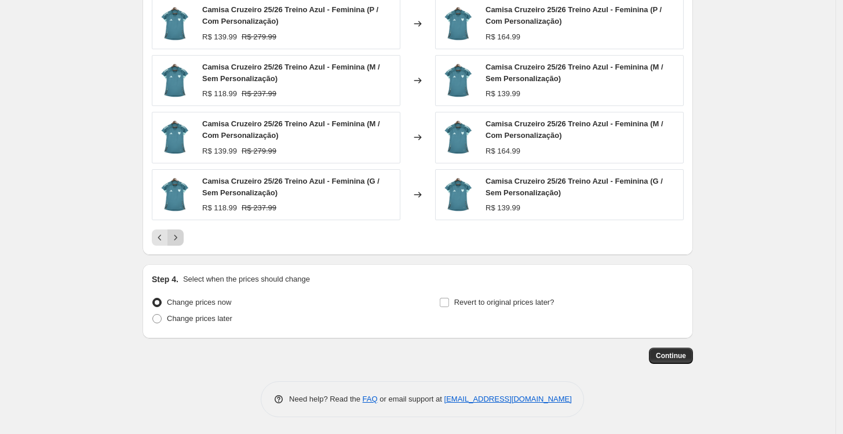
click at [181, 239] on icon "Next" at bounding box center [176, 238] width 12 height 12
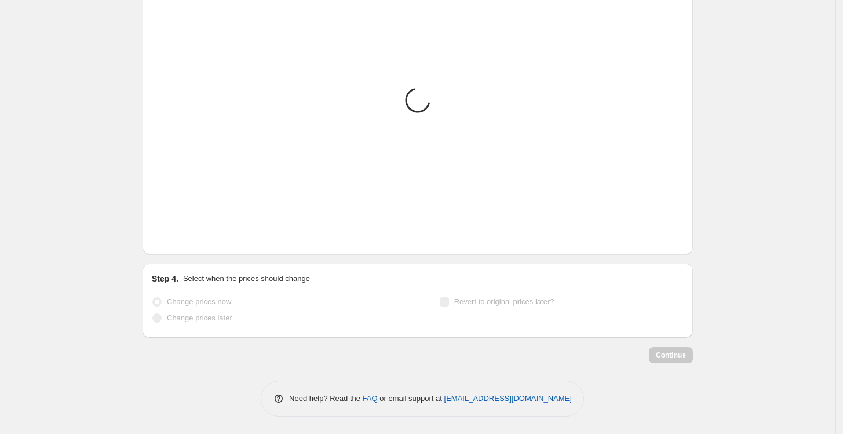
click at [181, 239] on icon "Next" at bounding box center [176, 237] width 12 height 12
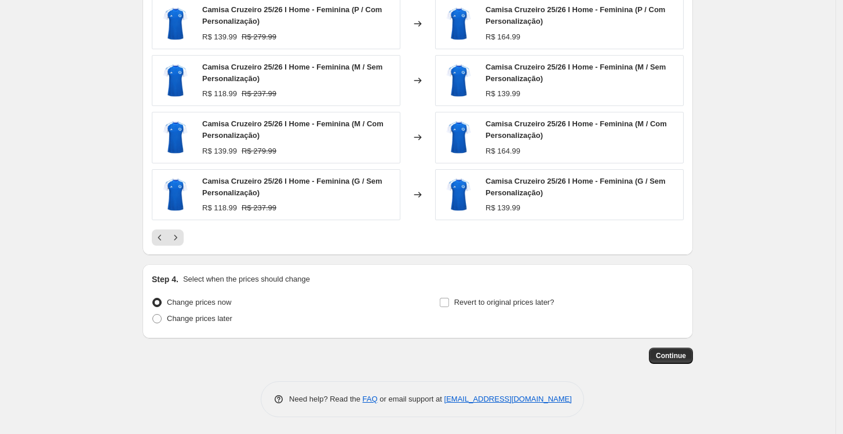
click at [683, 356] on span "Continue" at bounding box center [671, 355] width 30 height 9
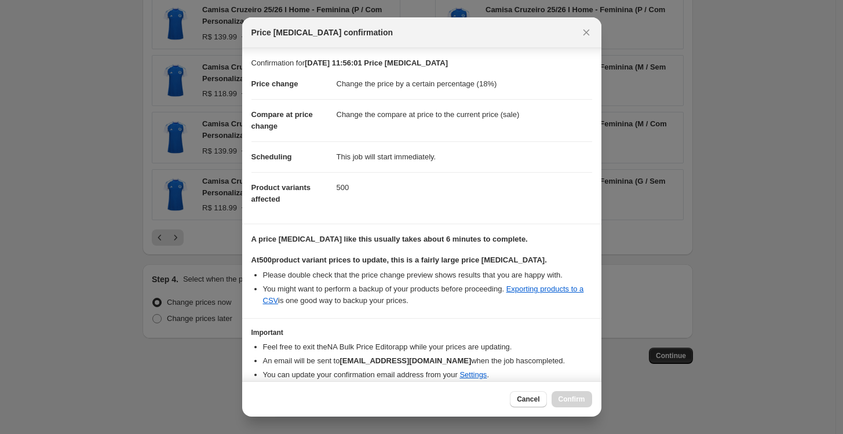
scroll to position [45, 0]
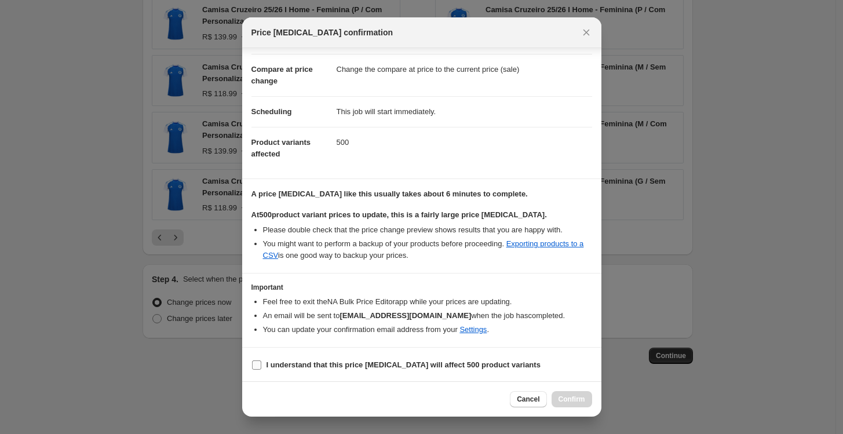
click at [414, 363] on b "I understand that this price [MEDICAL_DATA] will affect 500 product variants" at bounding box center [404, 364] width 274 height 9
click at [261, 363] on input "I understand that this price [MEDICAL_DATA] will affect 500 product variants" at bounding box center [256, 364] width 9 height 9
checkbox input "true"
click at [569, 398] on span "Confirm" at bounding box center [572, 399] width 27 height 9
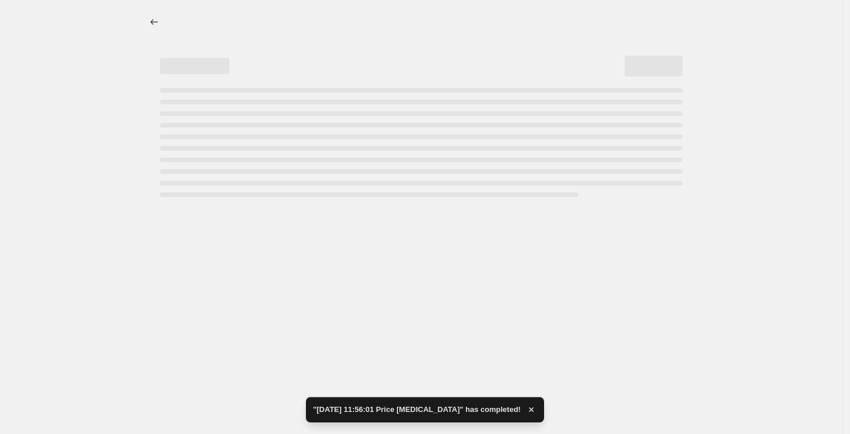
select select "percentage"
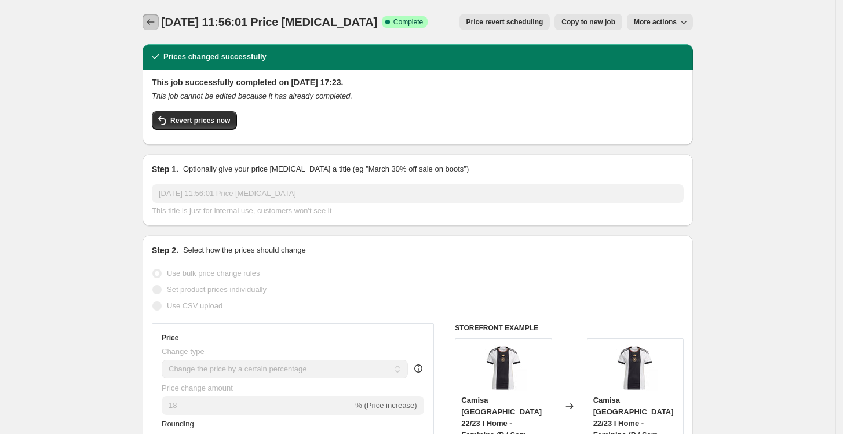
click at [155, 16] on icon "Price change jobs" at bounding box center [151, 22] width 12 height 12
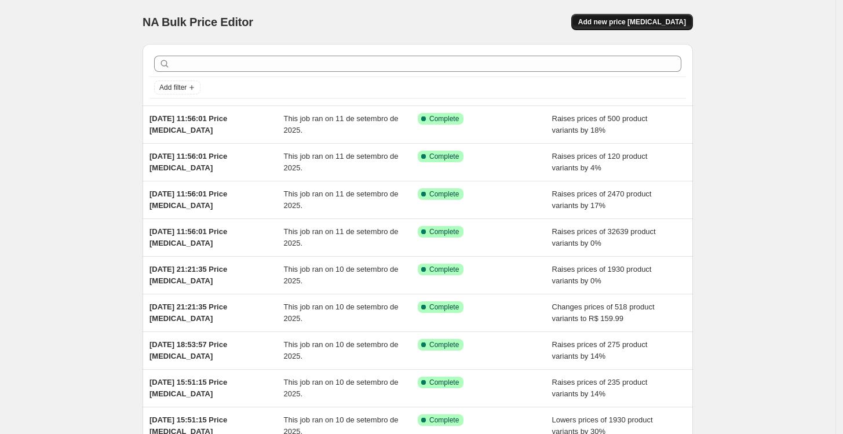
click at [646, 23] on span "Add new price [MEDICAL_DATA]" at bounding box center [632, 21] width 108 height 9
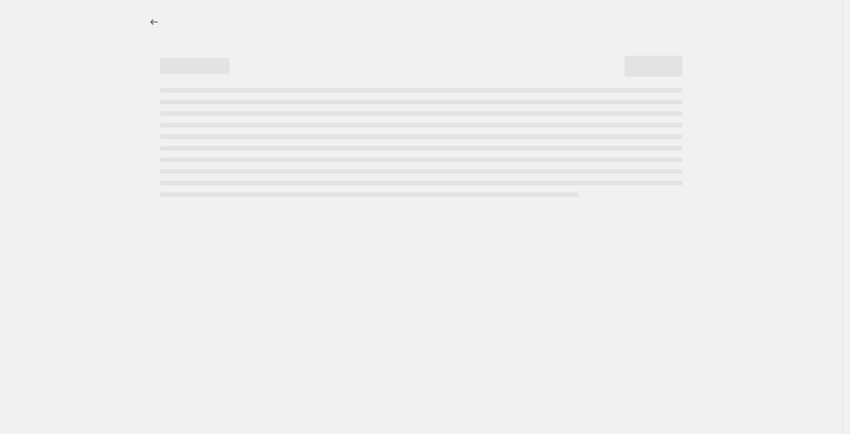
select select "percentage"
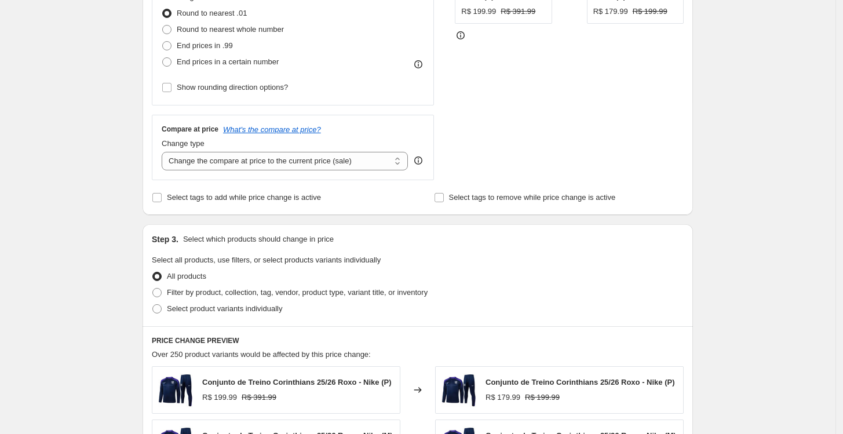
scroll to position [386, 0]
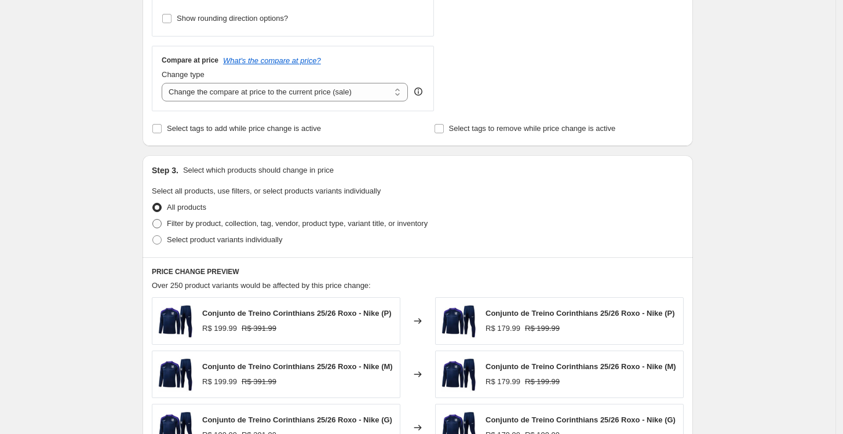
click at [209, 225] on span "Filter by product, collection, tag, vendor, product type, variant title, or inv…" at bounding box center [297, 223] width 261 height 9
click at [153, 220] on input "Filter by product, collection, tag, vendor, product type, variant title, or inv…" at bounding box center [152, 219] width 1 height 1
radio input "true"
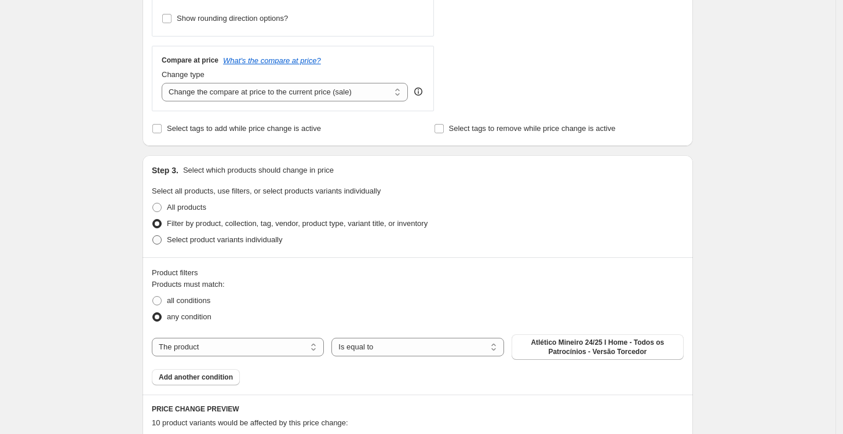
click at [210, 243] on span "Select product variants individually" at bounding box center [224, 239] width 115 height 9
click at [153, 236] on input "Select product variants individually" at bounding box center [152, 235] width 1 height 1
radio input "true"
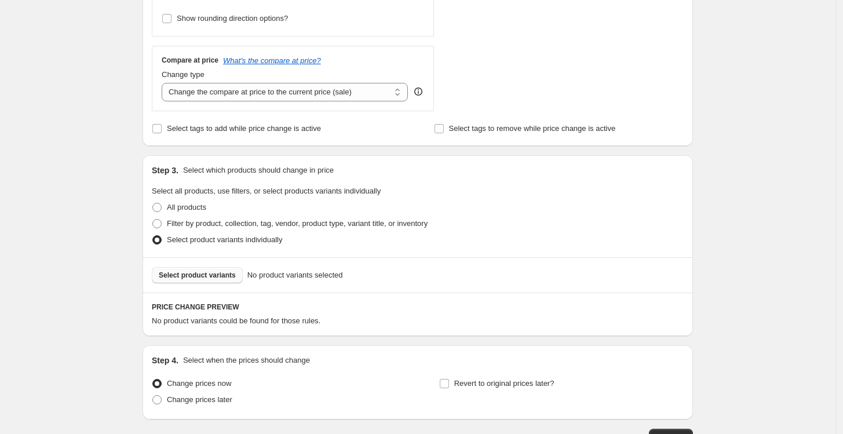
click at [201, 279] on span "Select product variants" at bounding box center [197, 275] width 77 height 9
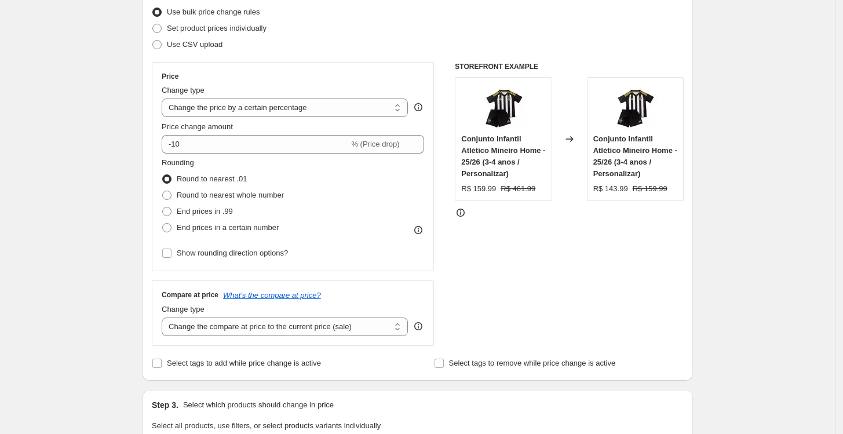
scroll to position [129, 0]
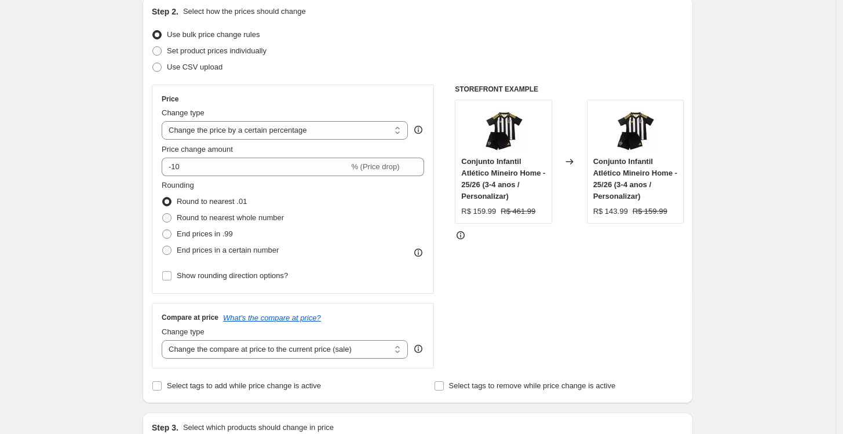
click at [314, 140] on div "Price Change type Change the price to a certain amount Change the price by a ce…" at bounding box center [293, 189] width 263 height 190
click at [313, 139] on select "Change the price to a certain amount Change the price by a certain amount Chang…" at bounding box center [285, 130] width 246 height 19
select select "by"
click at [165, 121] on select "Change the price to a certain amount Change the price by a certain amount Chang…" at bounding box center [285, 130] width 246 height 19
type input "-10.00"
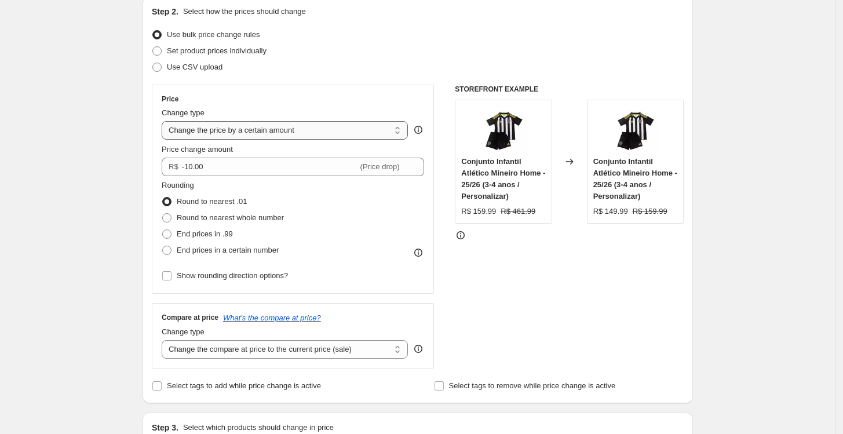
click at [263, 127] on select "Change the price to a certain amount Change the price by a certain amount Chang…" at bounding box center [285, 130] width 246 height 19
select select "to"
click at [165, 121] on select "Change the price to a certain amount Change the price by a certain amount Chang…" at bounding box center [285, 130] width 246 height 19
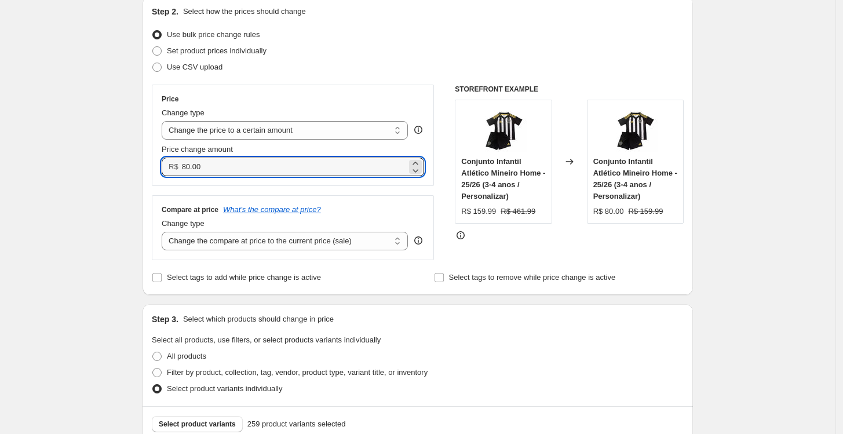
drag, startPoint x: 235, startPoint y: 163, endPoint x: 183, endPoint y: 169, distance: 52.4
click at [183, 169] on div "R$ 80.00" at bounding box center [293, 167] width 263 height 19
type input "159.99"
click at [375, 78] on div "Step 2. Select how the prices should change Use bulk price change rules Set pro…" at bounding box center [418, 146] width 532 height 280
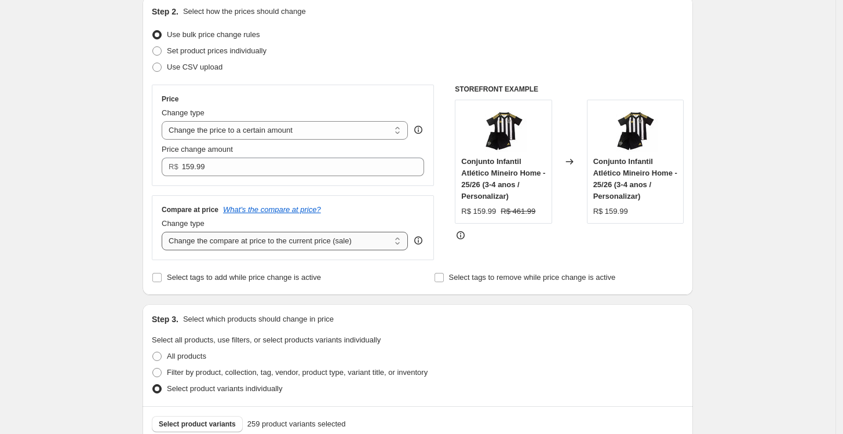
click at [285, 246] on select "Change the compare at price to the current price (sale) Change the compare at p…" at bounding box center [285, 241] width 246 height 19
select select "percentage"
click at [165, 232] on select "Change the compare at price to the current price (sale) Change the compare at p…" at bounding box center [285, 241] width 246 height 19
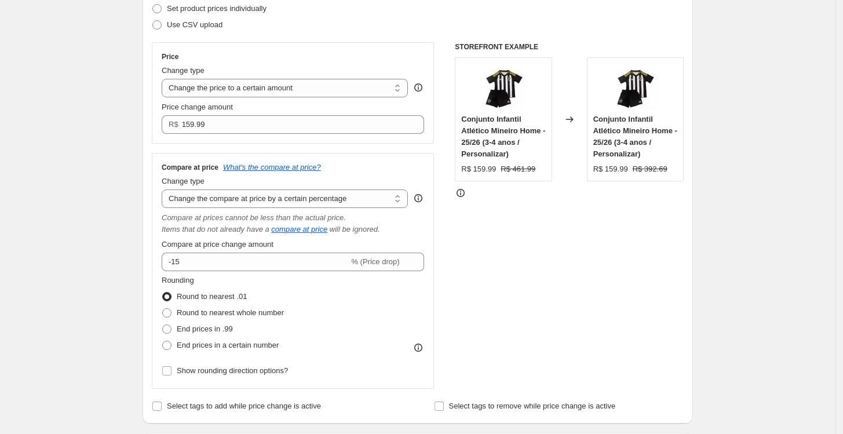
scroll to position [193, 0]
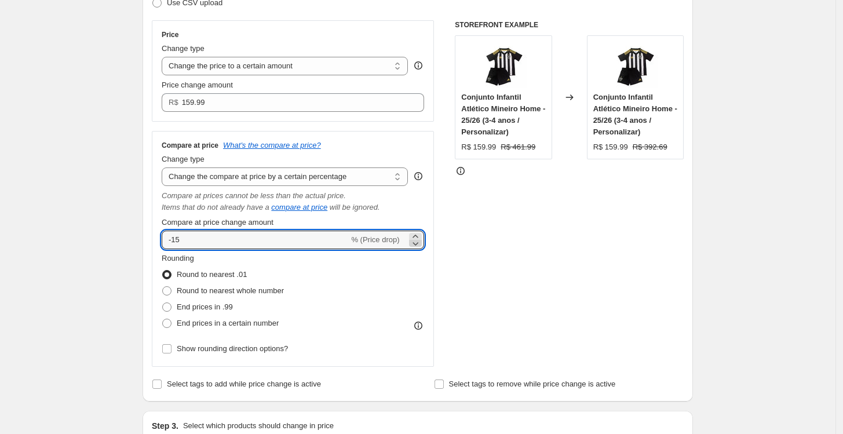
click at [415, 245] on icon at bounding box center [416, 244] width 12 height 12
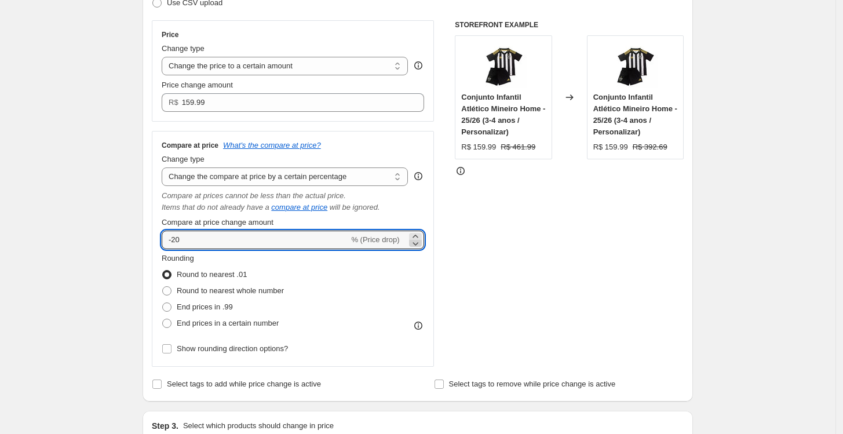
click at [415, 245] on icon at bounding box center [416, 244] width 12 height 12
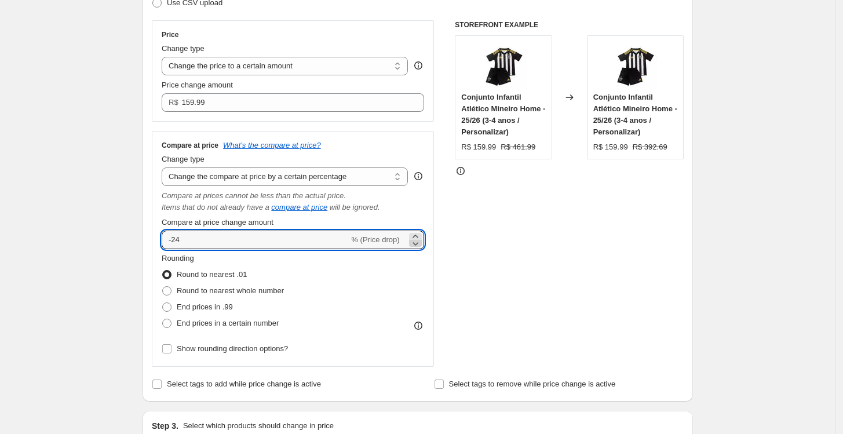
type input "-25"
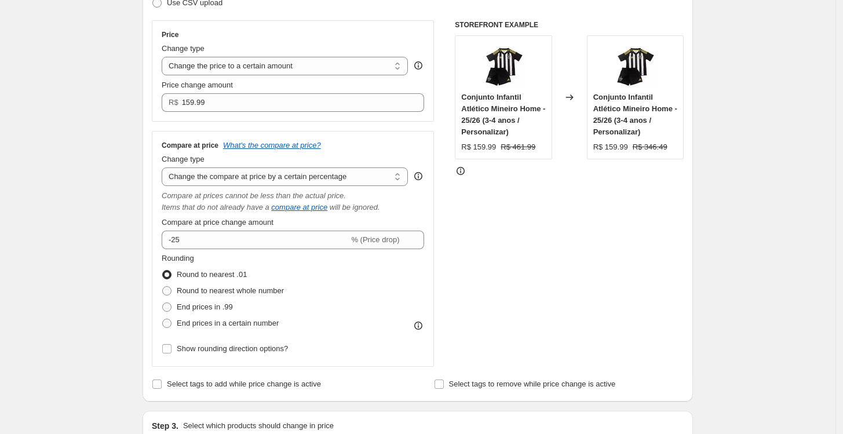
click at [492, 238] on div "STOREFRONT EXAMPLE Conjunto Infantil Atlético Mineiro Home - 25/26 (3-4 anos / …" at bounding box center [569, 193] width 229 height 347
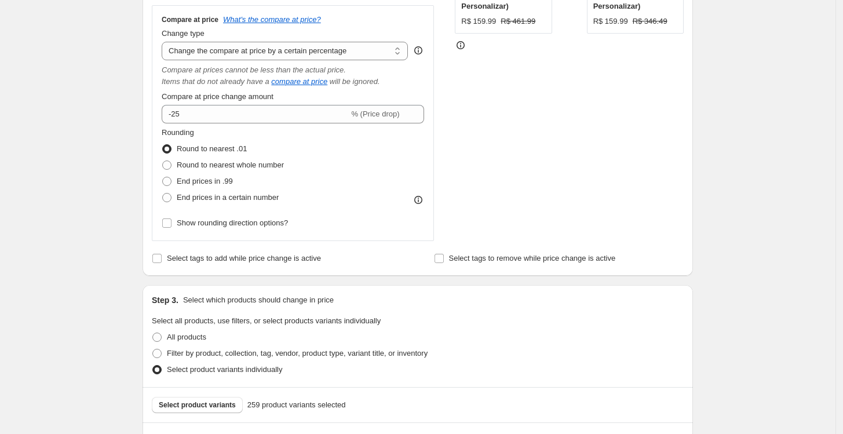
scroll to position [322, 0]
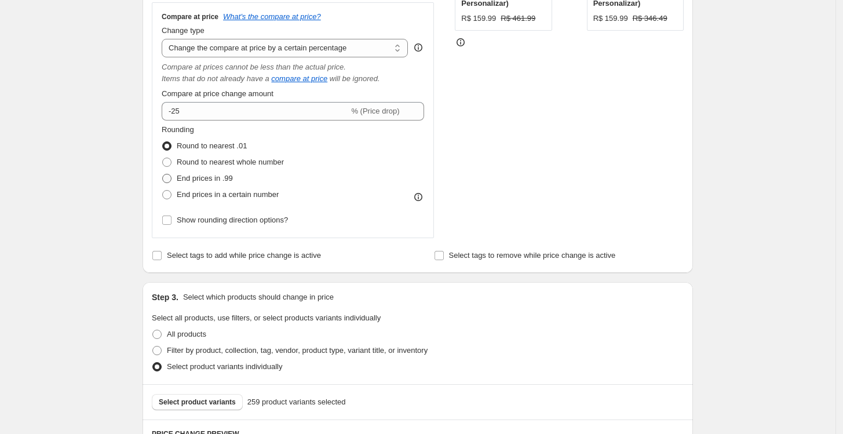
click at [216, 182] on span "End prices in .99" at bounding box center [205, 178] width 56 height 9
click at [163, 174] on input "End prices in .99" at bounding box center [162, 174] width 1 height 1
radio input "true"
click at [268, 217] on span "Show rounding direction options?" at bounding box center [232, 220] width 111 height 9
click at [172, 217] on input "Show rounding direction options?" at bounding box center [166, 220] width 9 height 9
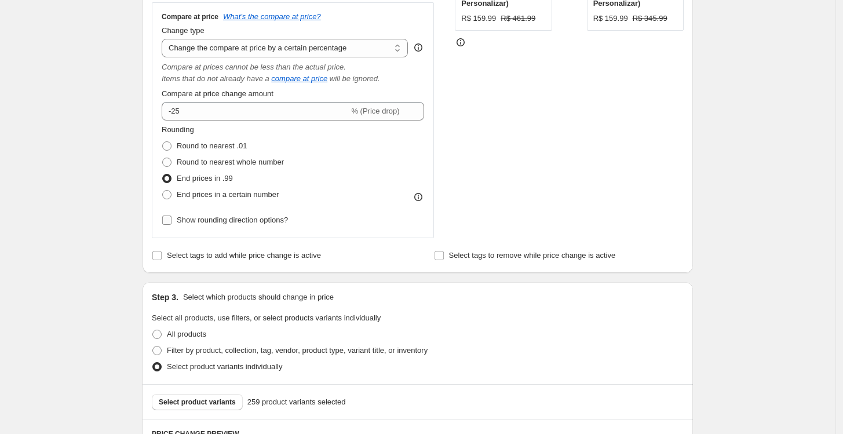
checkbox input "true"
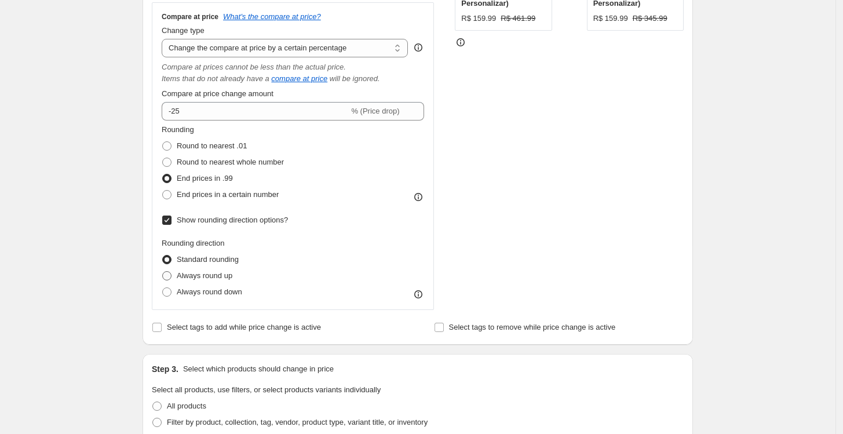
click at [203, 275] on span "Always round up" at bounding box center [205, 275] width 56 height 9
click at [163, 272] on input "Always round up" at bounding box center [162, 271] width 1 height 1
radio input "true"
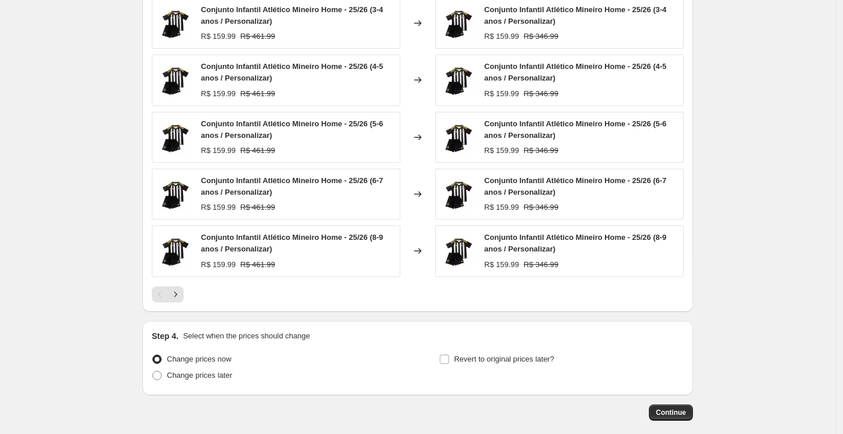
scroll to position [913, 0]
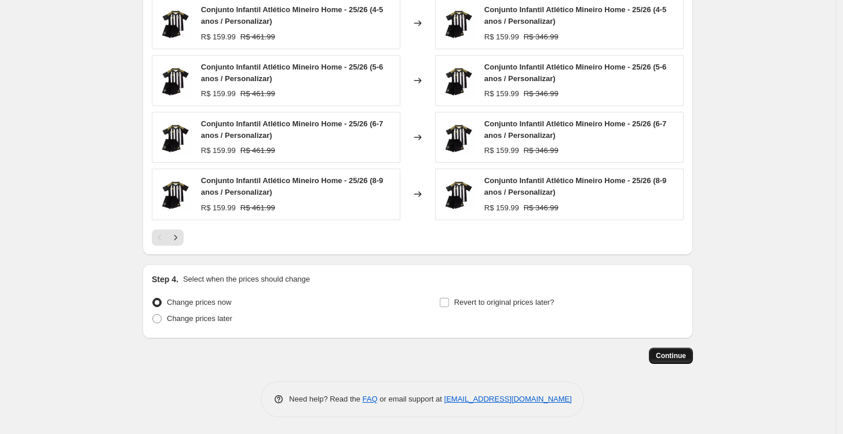
click at [668, 351] on button "Continue" at bounding box center [671, 356] width 44 height 16
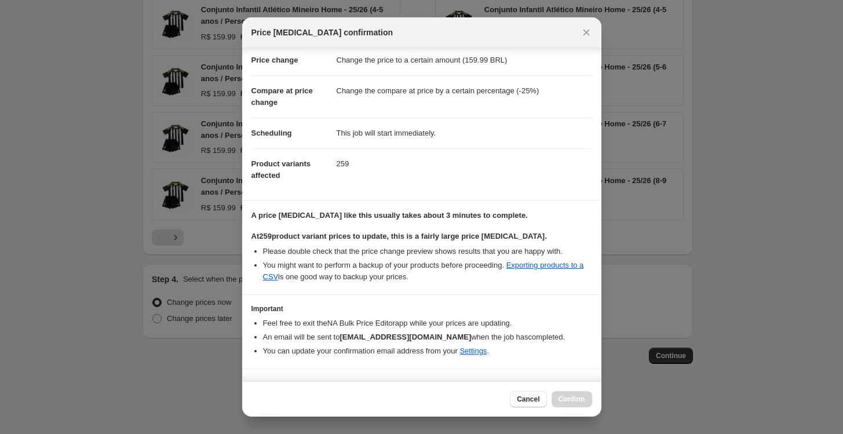
scroll to position [45, 0]
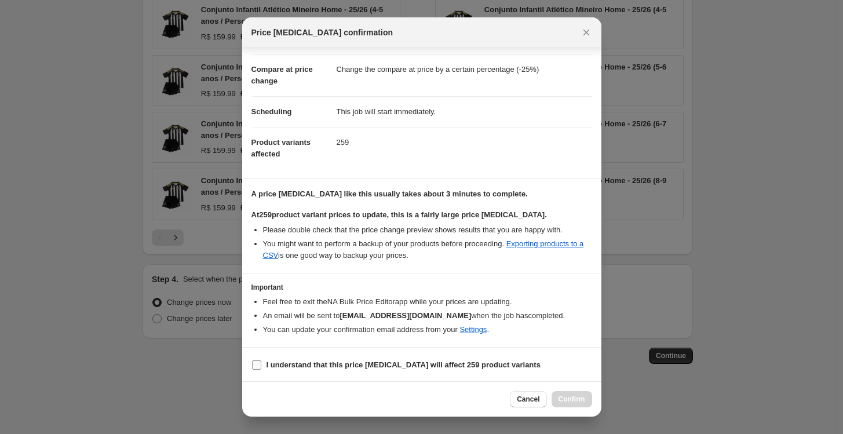
click at [341, 360] on b "I understand that this price [MEDICAL_DATA] will affect 259 product variants" at bounding box center [404, 364] width 274 height 9
click at [261, 360] on input "I understand that this price [MEDICAL_DATA] will affect 259 product variants" at bounding box center [256, 364] width 9 height 9
checkbox input "true"
click at [573, 393] on button "Confirm" at bounding box center [572, 399] width 41 height 16
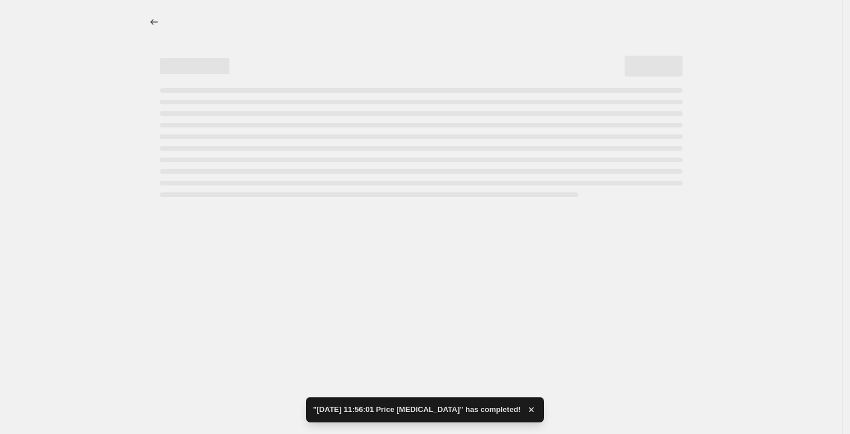
select select "percentage"
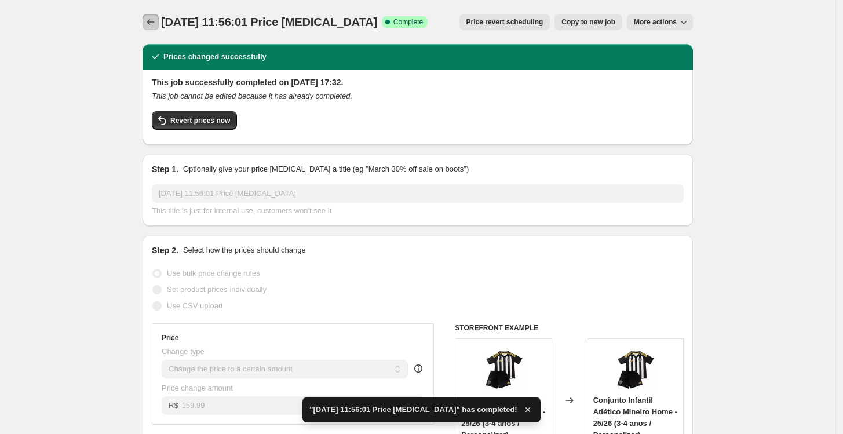
click at [151, 24] on icon "Price change jobs" at bounding box center [151, 22] width 12 height 12
